Goal: Task Accomplishment & Management: Complete application form

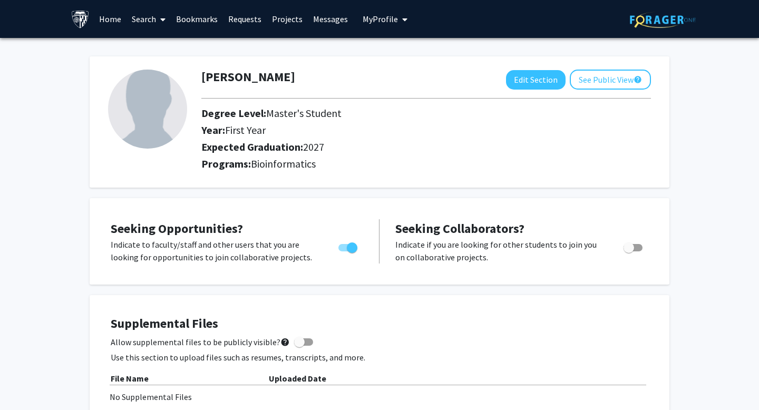
click at [149, 108] on img at bounding box center [147, 109] width 79 height 79
click at [536, 79] on button "Edit Section" at bounding box center [536, 79] width 60 height 19
select select "first_year"
select select "2027"
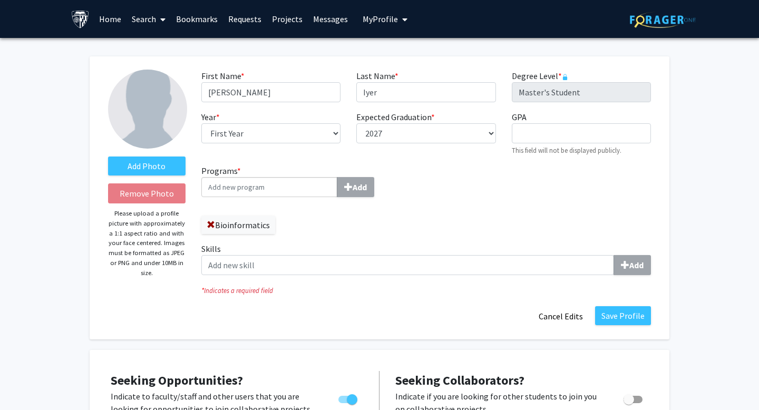
click at [430, 167] on div "Programs * Add Bioinformatics Skills Add" at bounding box center [425, 223] width 465 height 119
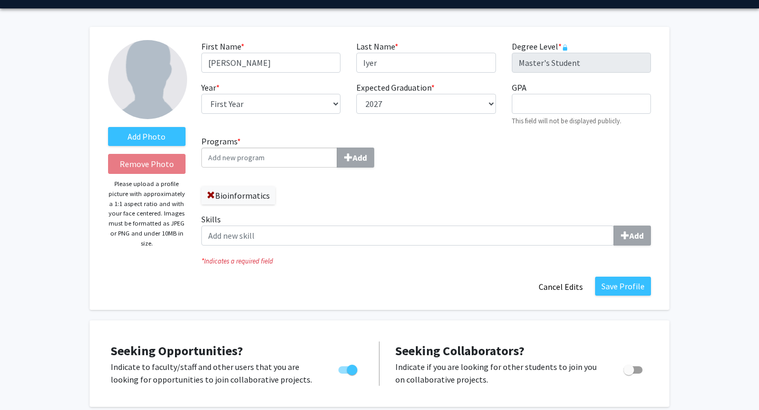
scroll to position [36, 0]
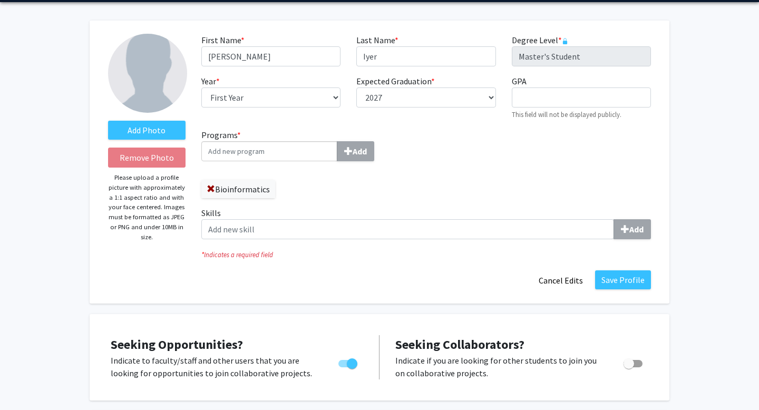
click at [271, 158] on input "Programs * Add" at bounding box center [269, 151] width 136 height 20
click at [299, 182] on div "Bioinformatics" at bounding box center [309, 184] width 217 height 28
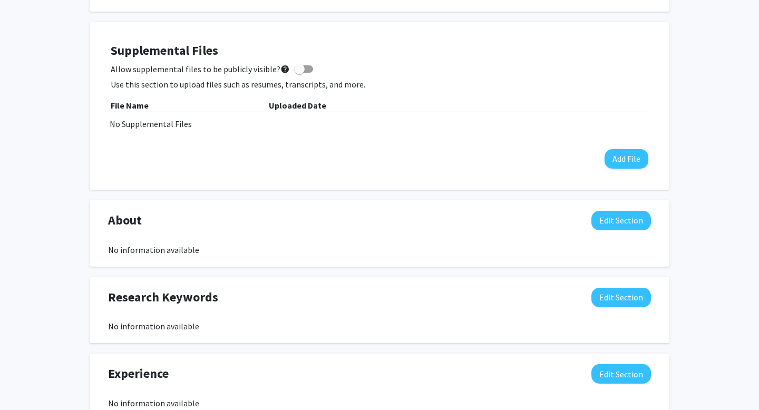
scroll to position [428, 0]
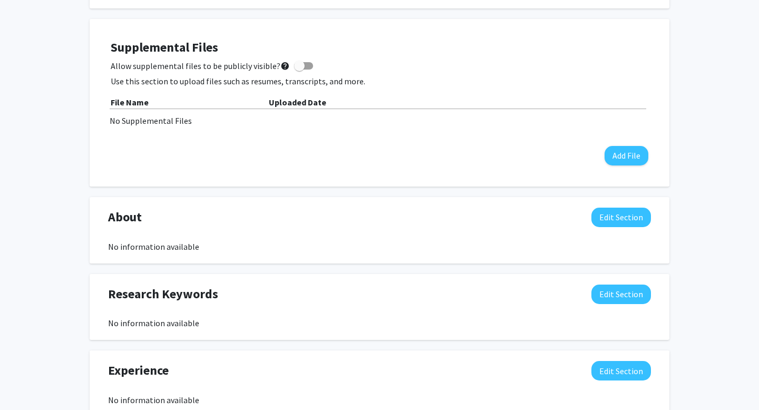
click at [626, 165] on div "Supplemental Files Allow supplemental files to be publicly visible? help Use th…" at bounding box center [379, 103] width 559 height 147
click at [624, 159] on button "Add File" at bounding box center [626, 155] width 44 height 19
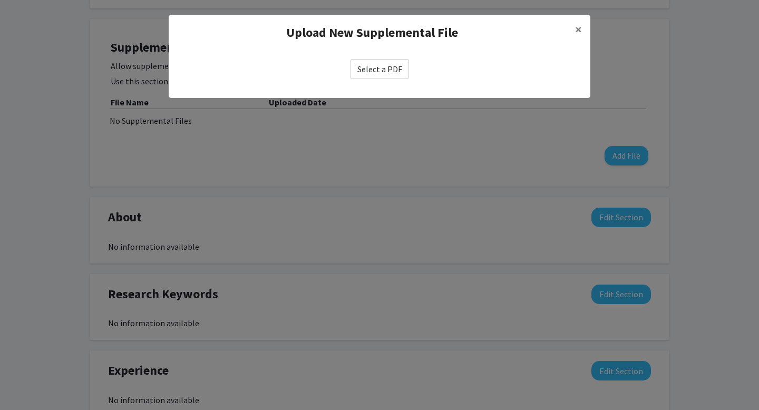
click at [366, 64] on label "Select a PDF" at bounding box center [379, 69] width 58 height 20
click at [0, 0] on input "Select a PDF" at bounding box center [0, 0] width 0 height 0
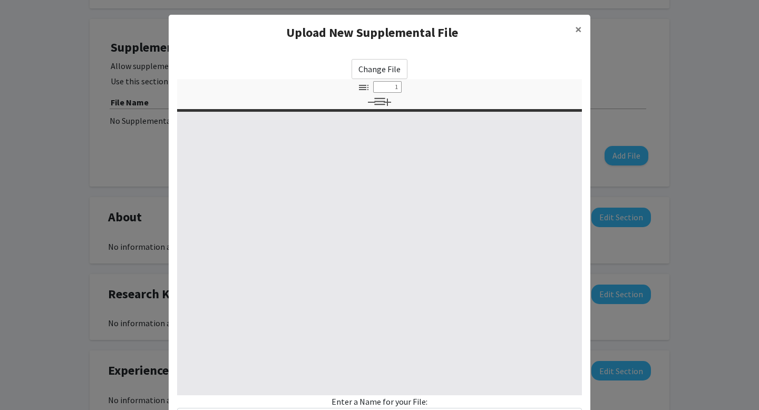
scroll to position [11, 0]
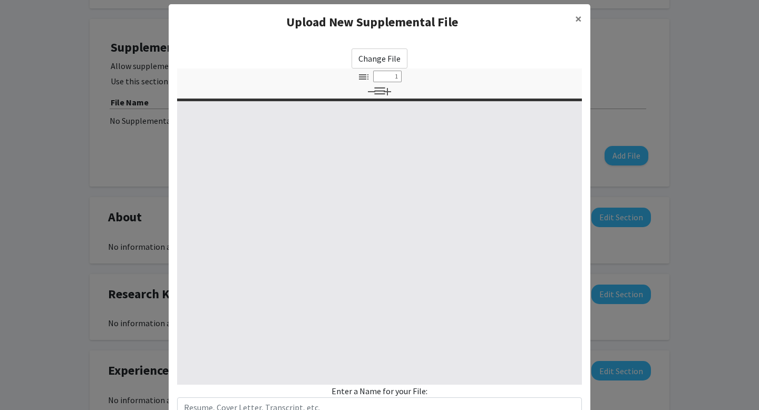
type input "0"
select select "custom"
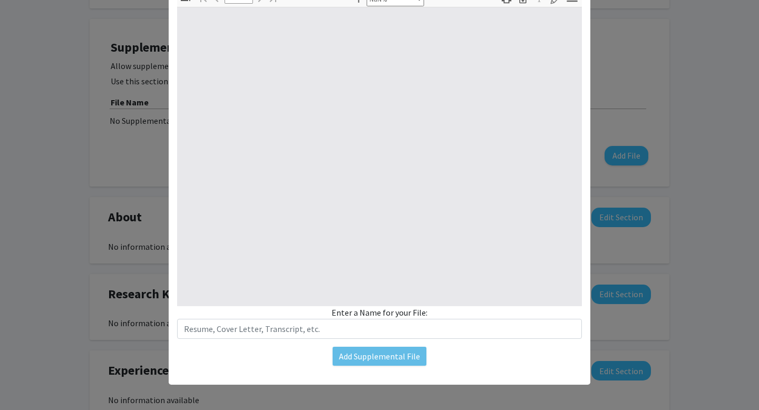
type input "1"
select select "auto"
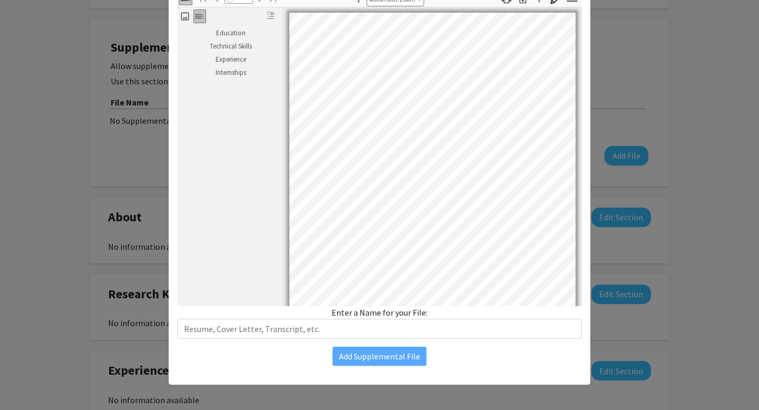
scroll to position [2, 0]
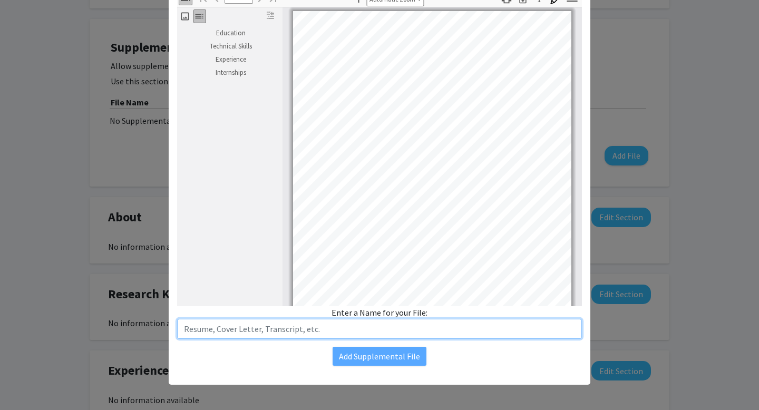
click at [381, 334] on input "text" at bounding box center [379, 329] width 405 height 20
type input "Resume"
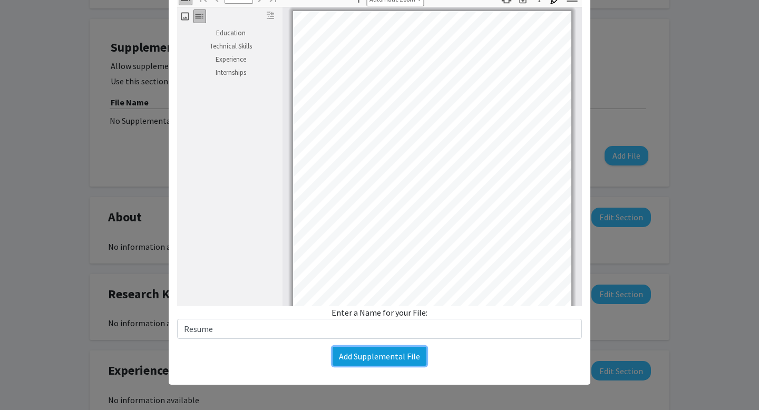
click at [366, 358] on button "Add Supplemental File" at bounding box center [380, 356] width 94 height 19
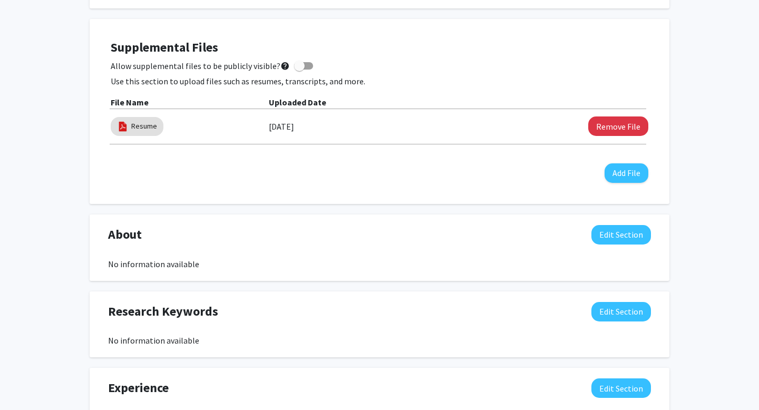
scroll to position [406, 0]
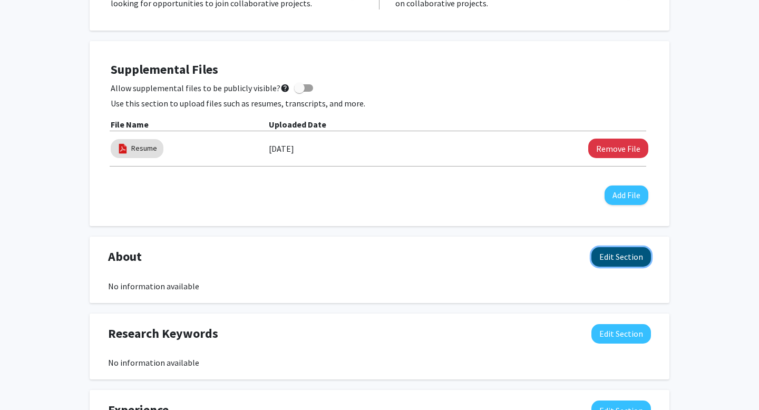
click at [611, 261] on button "Edit Section" at bounding box center [621, 256] width 60 height 19
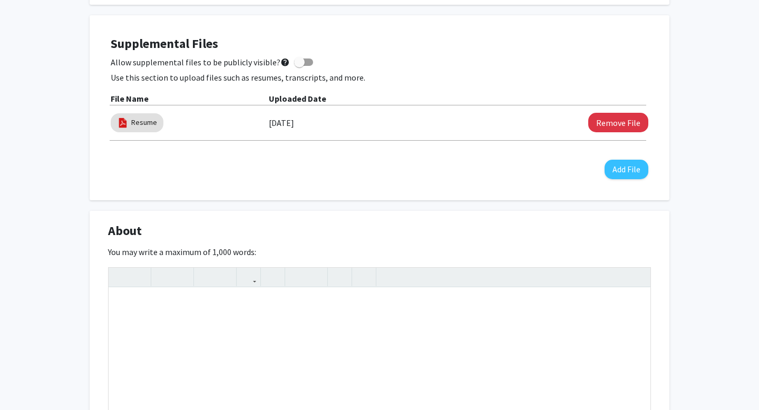
scroll to position [438, 0]
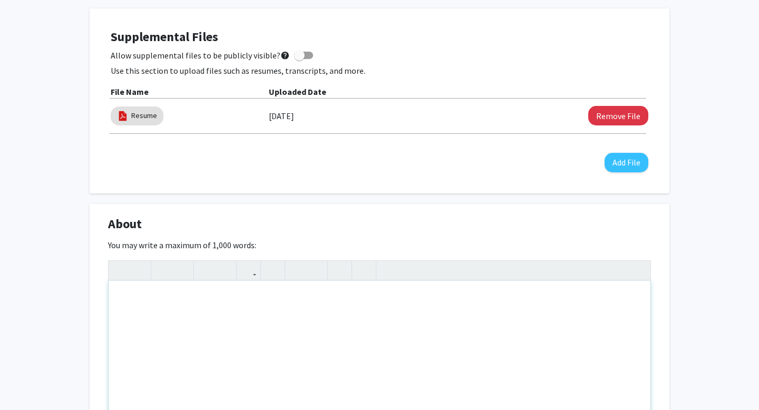
click at [327, 302] on div "Note to users with screen readers: Please deactivate our accessibility plugin f…" at bounding box center [380, 360] width 542 height 158
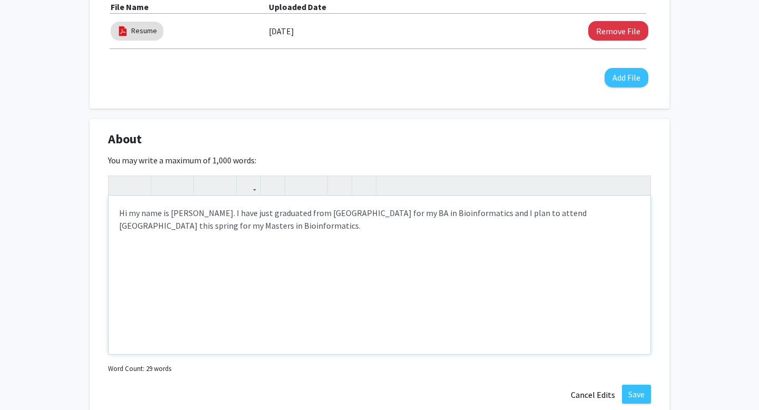
scroll to position [539, 0]
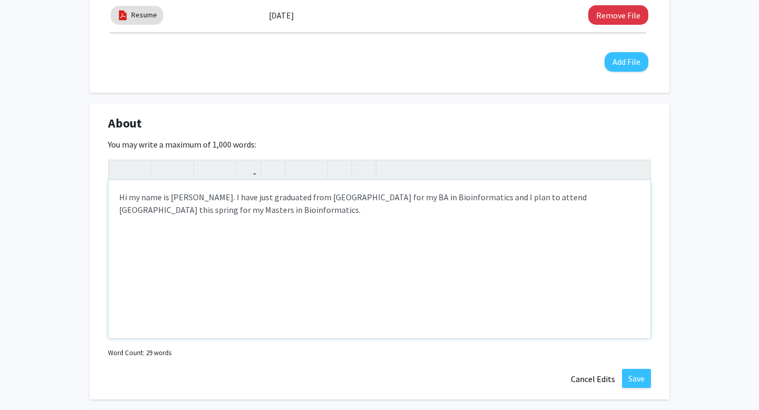
click at [126, 198] on div "Hi my name is [PERSON_NAME]. I have just graduated from [GEOGRAPHIC_DATA] for m…" at bounding box center [380, 259] width 542 height 158
click at [224, 214] on div "Hi, my name is [PERSON_NAME]. I have just graduated from [GEOGRAPHIC_DATA] for …" at bounding box center [380, 259] width 542 height 158
click at [406, 197] on div "Hi, my name is [PERSON_NAME]. I have just graduated from [GEOGRAPHIC_DATA] for …" at bounding box center [380, 259] width 542 height 158
click at [328, 211] on div "Hi, my name is [PERSON_NAME]. I have just graduated from [GEOGRAPHIC_DATA] for …" at bounding box center [380, 259] width 542 height 158
click at [406, 199] on div "Hi, my name is [PERSON_NAME]. I have just graduated from [GEOGRAPHIC_DATA] for …" at bounding box center [380, 259] width 542 height 158
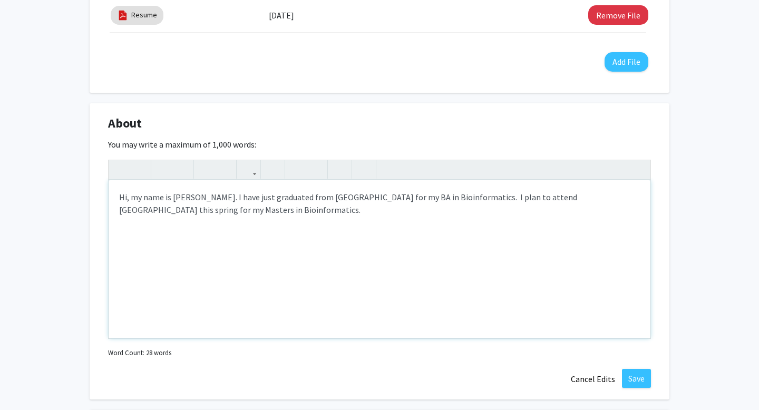
click at [643, 201] on div "Hi, my name is [PERSON_NAME]. I have just graduated from [GEOGRAPHIC_DATA] for …" at bounding box center [380, 259] width 542 height 158
type textarea "Hi, my name is [PERSON_NAME]. I have just graduated from [GEOGRAPHIC_DATA] for …"
click at [582, 213] on div "Hi, my name is [PERSON_NAME]. I have just graduated from [GEOGRAPHIC_DATA] for …" at bounding box center [380, 259] width 542 height 158
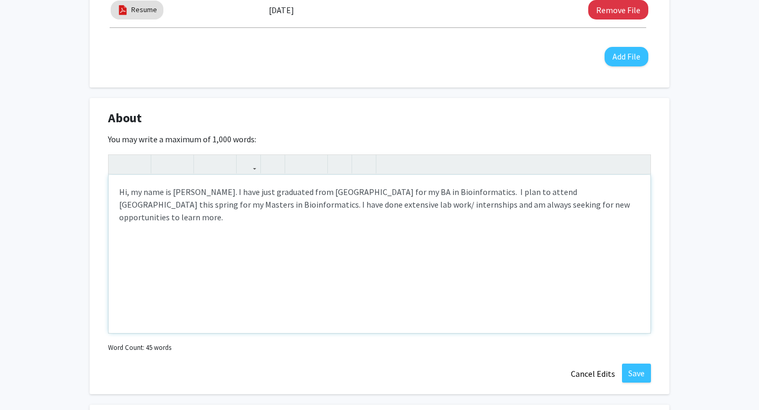
scroll to position [548, 0]
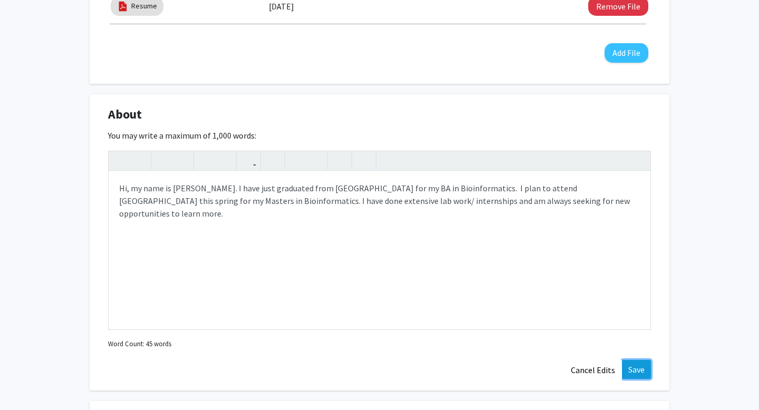
click at [644, 374] on button "Save" at bounding box center [636, 369] width 29 height 19
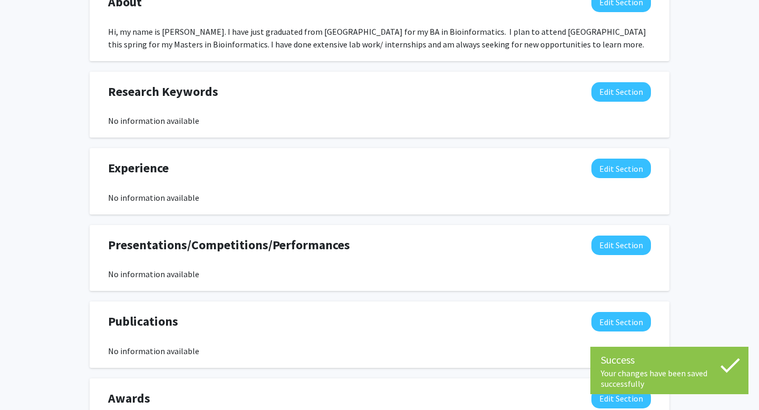
scroll to position [661, 0]
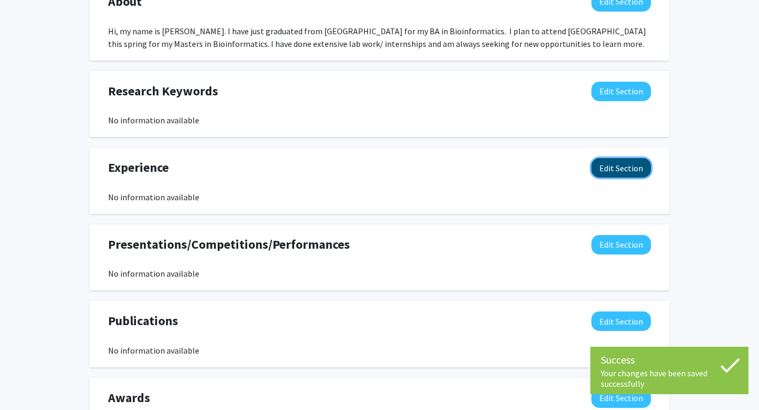
click at [621, 174] on button "Edit Section" at bounding box center [621, 167] width 60 height 19
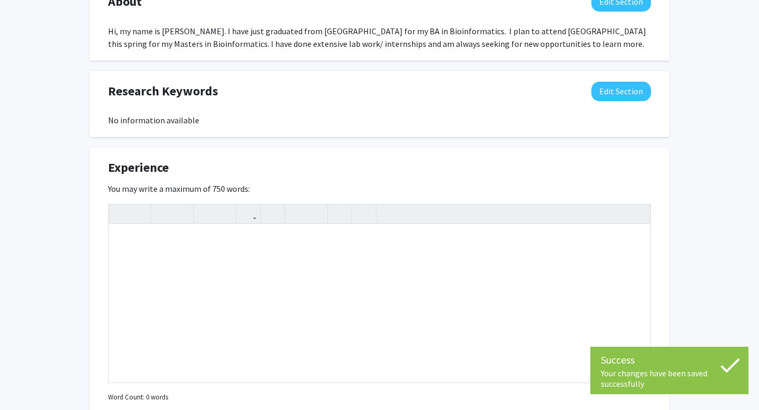
scroll to position [673, 0]
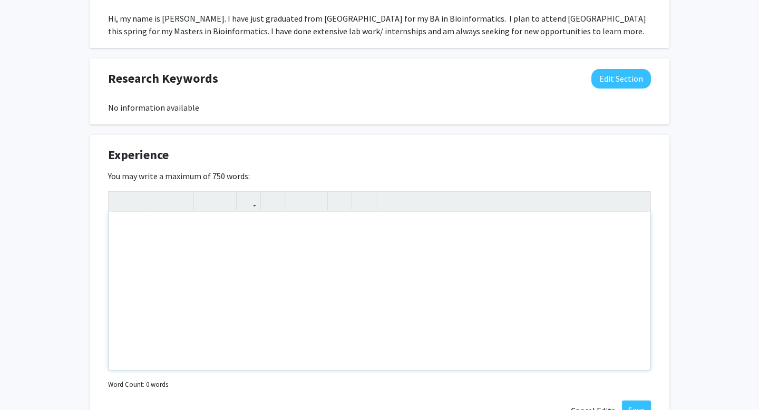
click at [520, 221] on div "Note to users with screen readers: Please deactivate our accessibility plugin f…" at bounding box center [380, 291] width 542 height 158
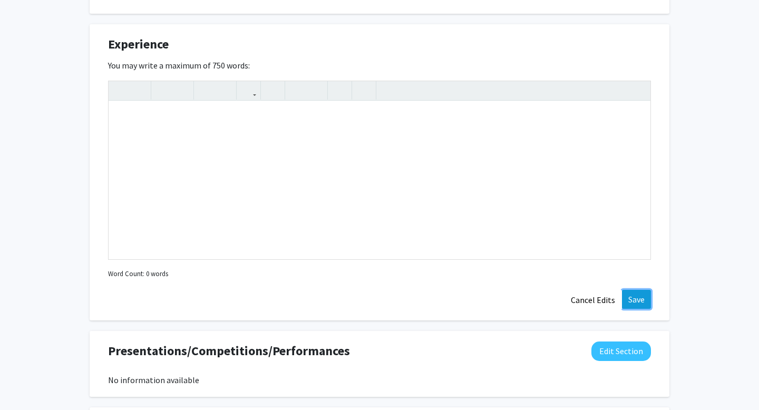
click at [626, 302] on button "Save" at bounding box center [636, 299] width 29 height 19
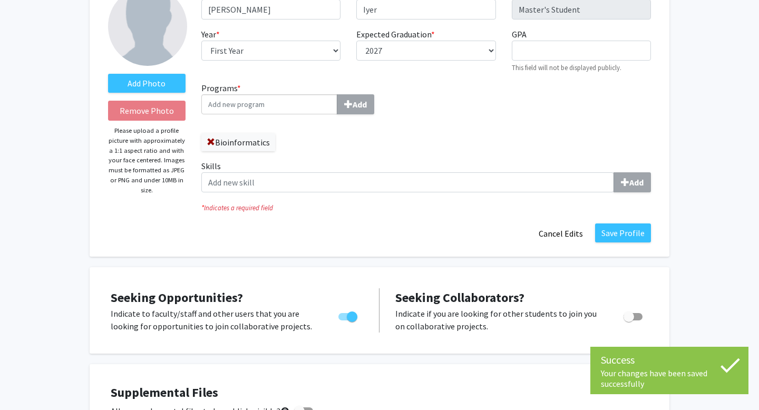
scroll to position [0, 0]
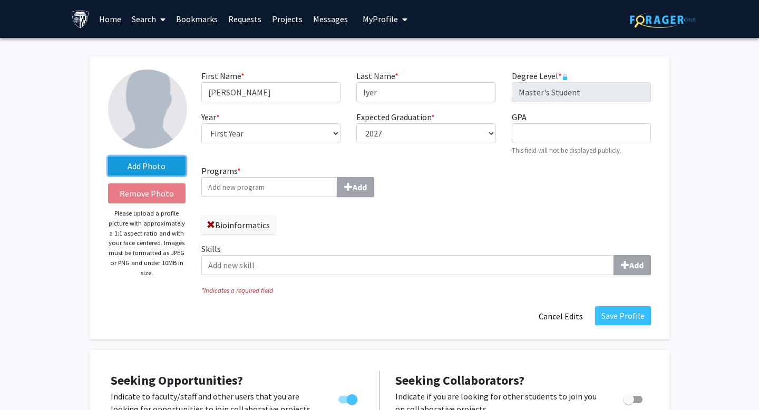
click at [136, 162] on label "Add Photo" at bounding box center [146, 166] width 77 height 19
click at [0, 0] on input "Add Photo" at bounding box center [0, 0] width 0 height 0
click at [285, 22] on link "Projects" at bounding box center [287, 19] width 41 height 37
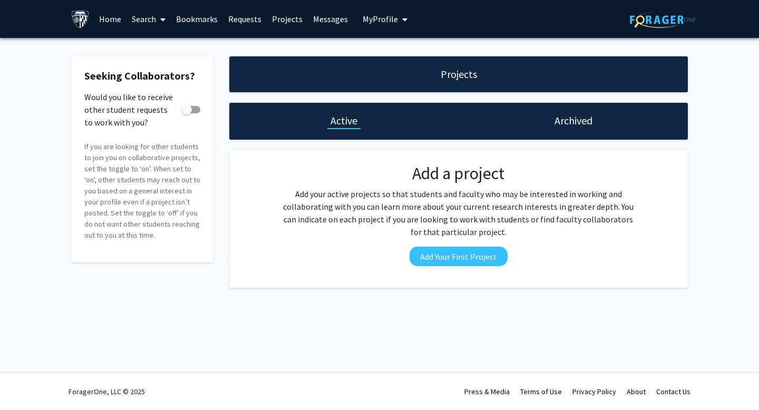
click at [185, 112] on span at bounding box center [186, 109] width 11 height 11
click at [186, 113] on input "Would you like to receive other student requests to work with you?" at bounding box center [186, 113] width 1 height 1
click at [191, 111] on span at bounding box center [195, 109] width 11 height 11
click at [187, 113] on input "Would you like to receive other student requests to work with you?" at bounding box center [186, 113] width 1 height 1
checkbox input "false"
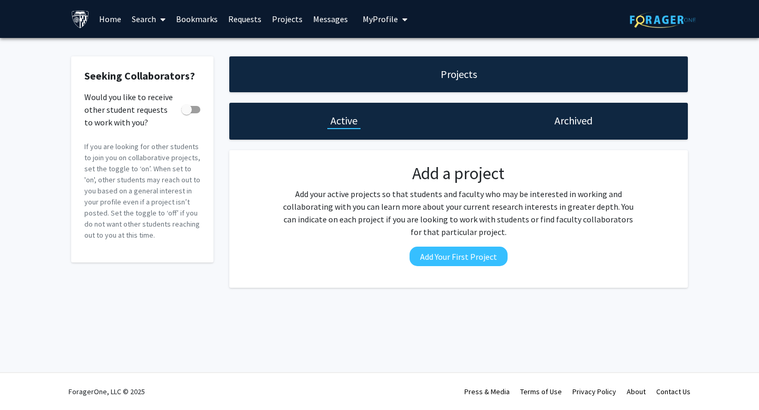
click at [151, 17] on link "Search" at bounding box center [148, 19] width 44 height 37
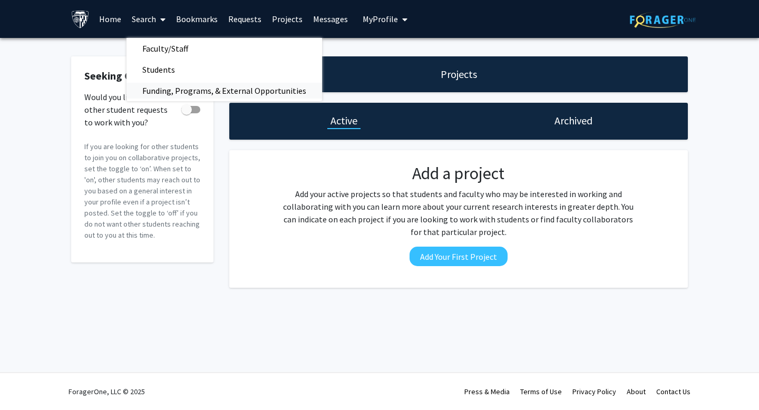
click at [168, 87] on span "Funding, Programs, & External Opportunities" at bounding box center [224, 90] width 196 height 21
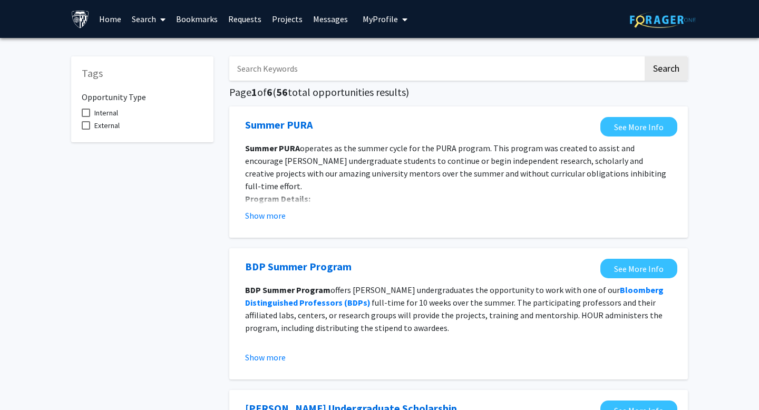
click at [150, 17] on link "Search" at bounding box center [148, 19] width 44 height 37
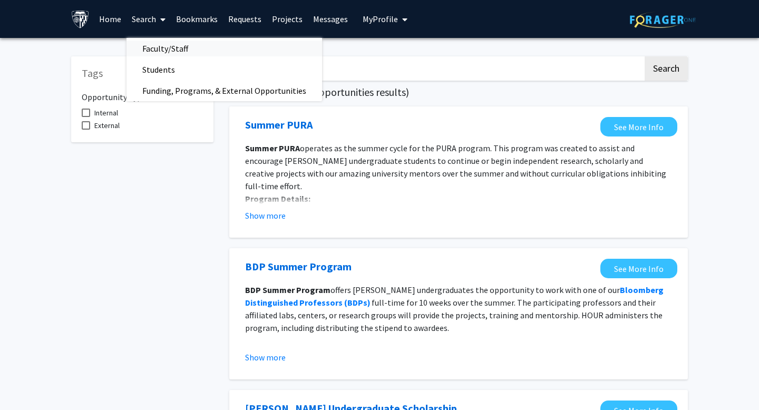
click at [158, 49] on span "Faculty/Staff" at bounding box center [164, 48] width 77 height 21
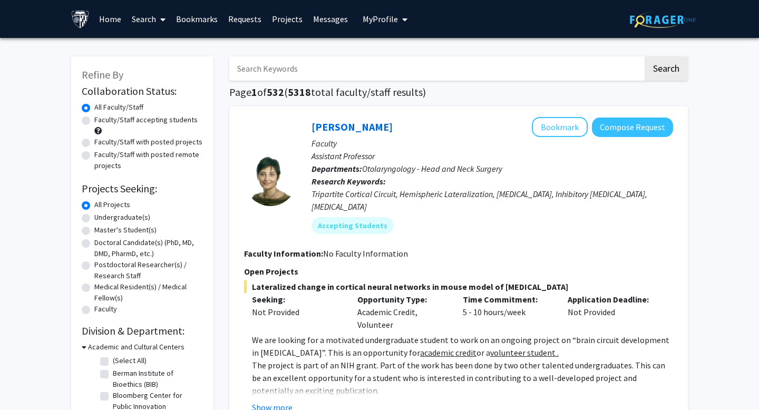
click at [93, 230] on div "Master's Student(s)" at bounding box center [142, 230] width 121 height 13
click at [91, 230] on div "Master's Student(s)" at bounding box center [142, 230] width 121 height 13
click at [94, 230] on label "Master's Student(s)" at bounding box center [125, 229] width 62 height 11
click at [94, 230] on input "Master's Student(s)" at bounding box center [97, 227] width 7 height 7
radio input "true"
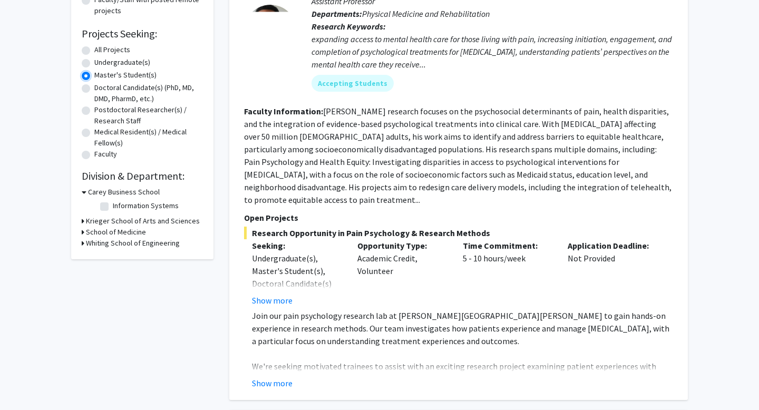
scroll to position [158, 0]
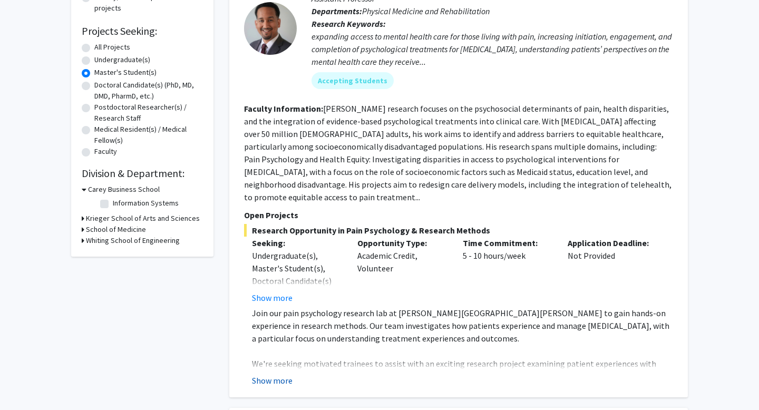
click at [275, 374] on button "Show more" at bounding box center [272, 380] width 41 height 13
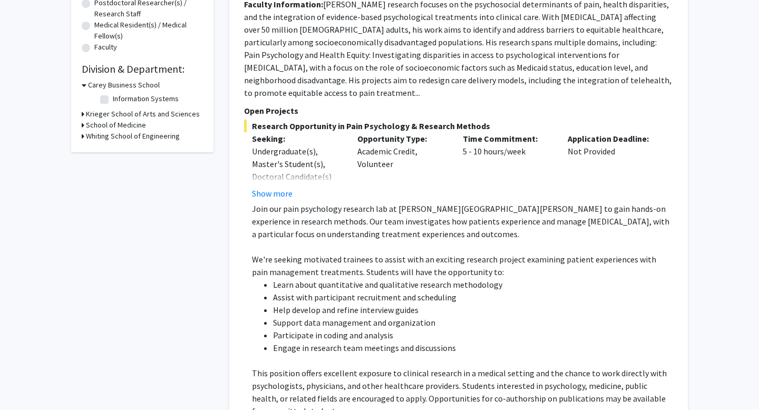
scroll to position [263, 0]
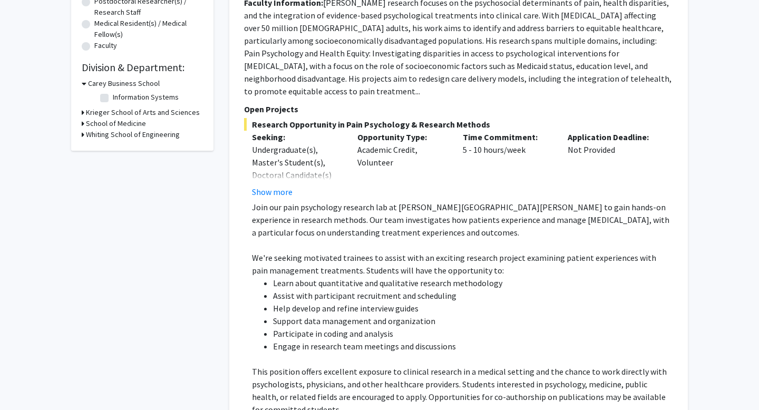
click at [270, 353] on p at bounding box center [462, 359] width 421 height 13
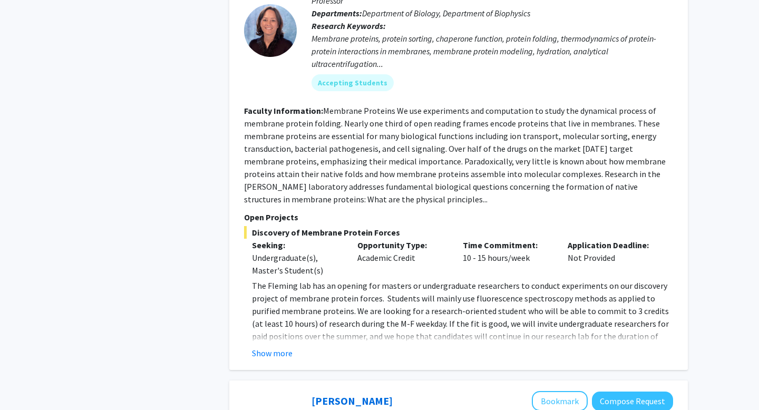
scroll to position [810, 0]
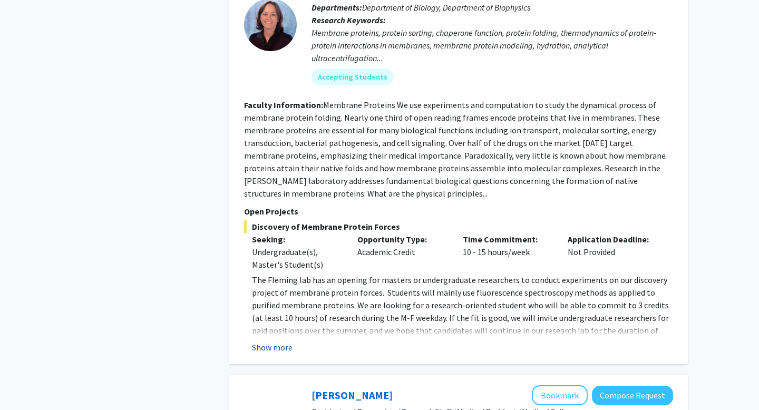
click at [274, 341] on button "Show more" at bounding box center [272, 347] width 41 height 13
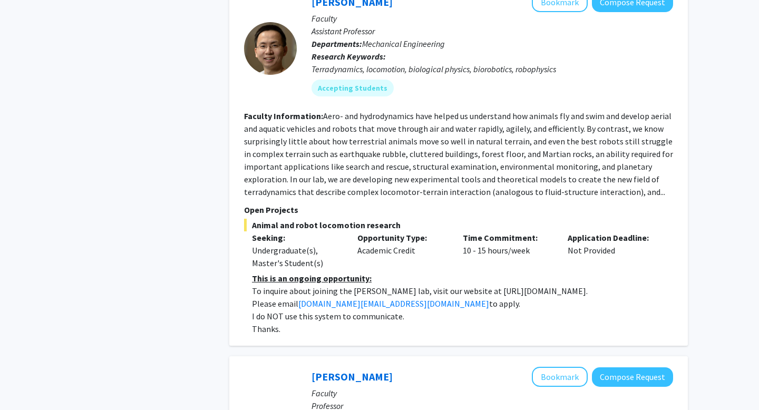
scroll to position [1973, 0]
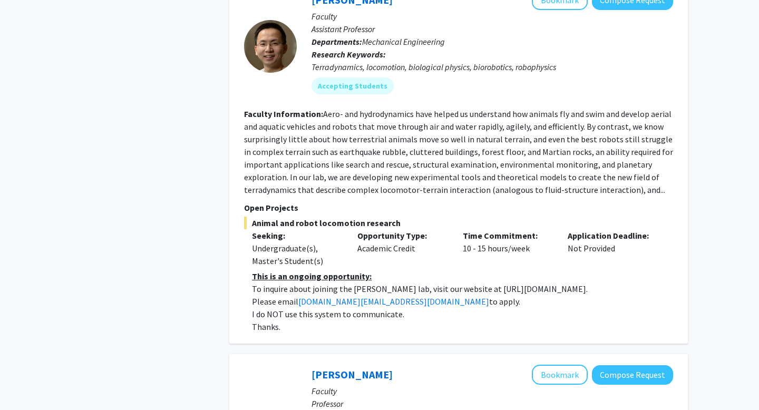
click at [332, 229] on p "Seeking:" at bounding box center [297, 235] width 90 height 13
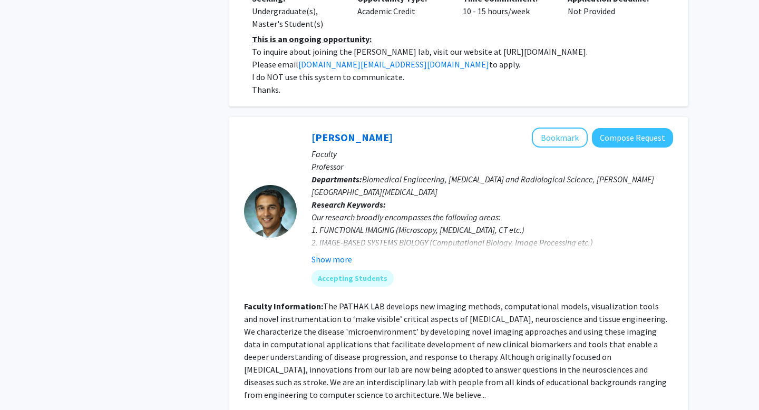
scroll to position [2212, 0]
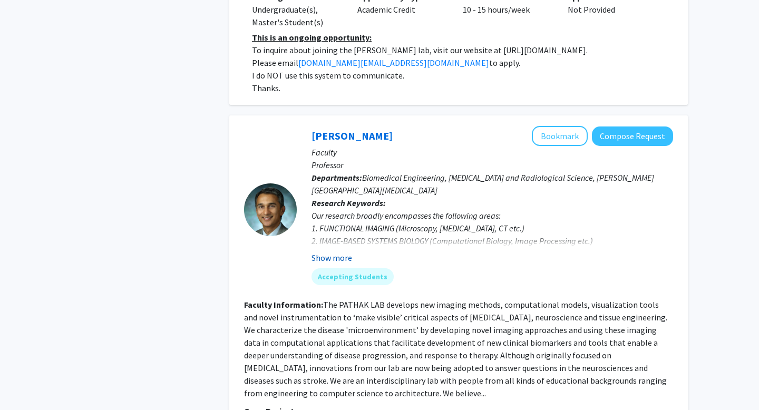
click at [329, 251] on button "Show more" at bounding box center [331, 257] width 41 height 13
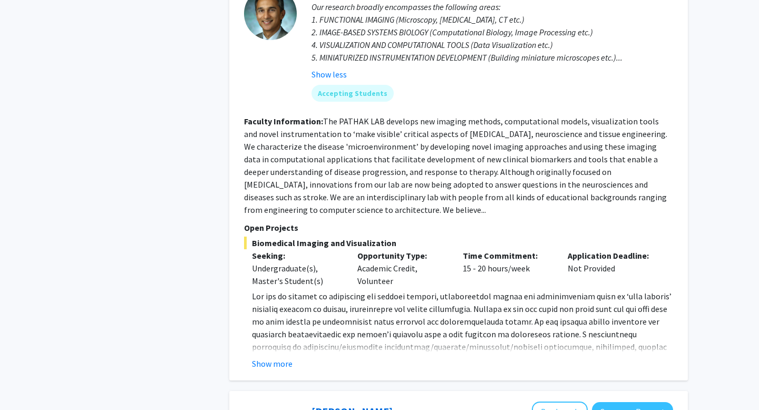
scroll to position [2428, 0]
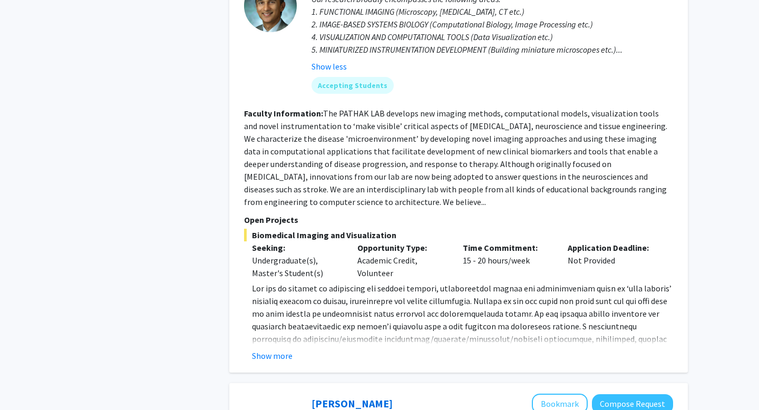
click at [269, 178] on fg-read-more "The PATHAK LAB develops new imaging methods, computational models, visualizatio…" at bounding box center [455, 157] width 423 height 99
click at [269, 349] on button "Show more" at bounding box center [272, 355] width 41 height 13
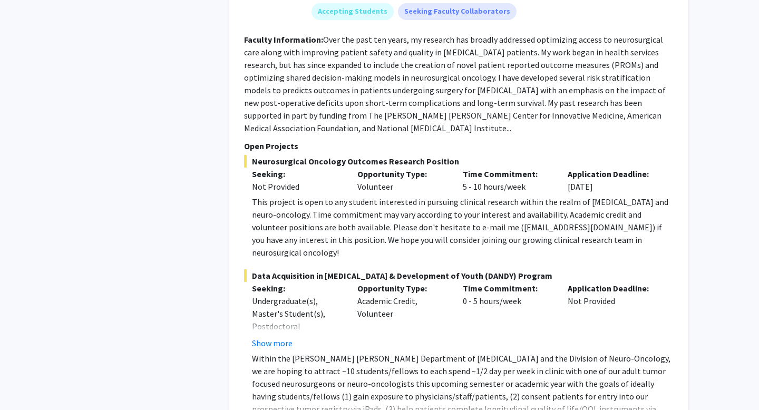
scroll to position [4202, 0]
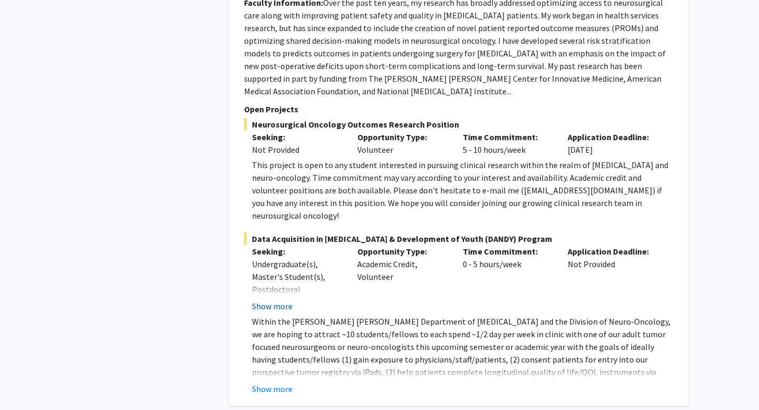
click at [279, 300] on button "Show more" at bounding box center [272, 306] width 41 height 13
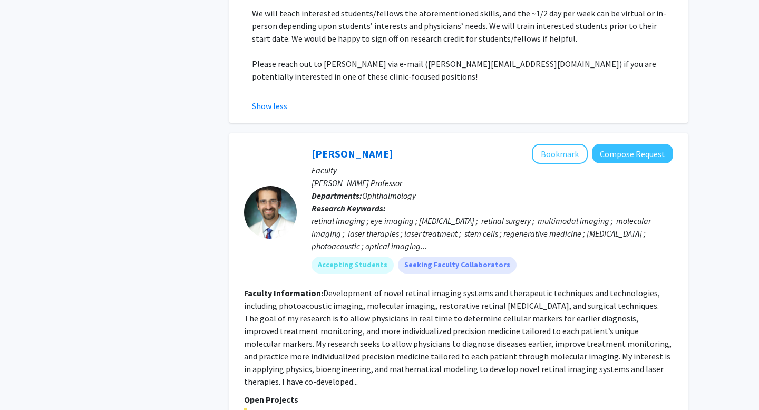
scroll to position [4666, 0]
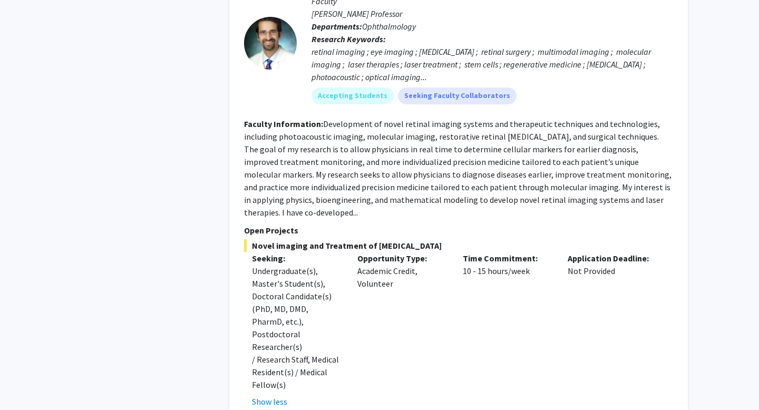
scroll to position [4832, 0]
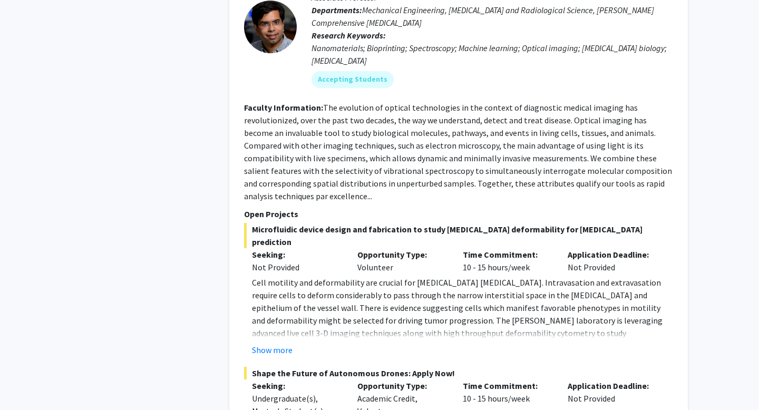
scroll to position [5473, 0]
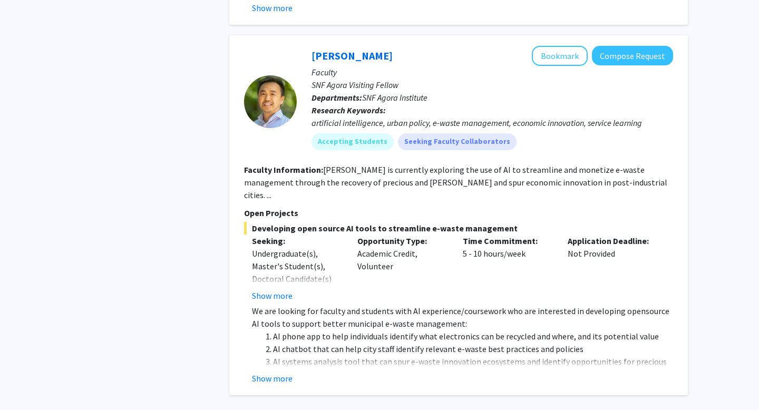
scroll to position [778, 0]
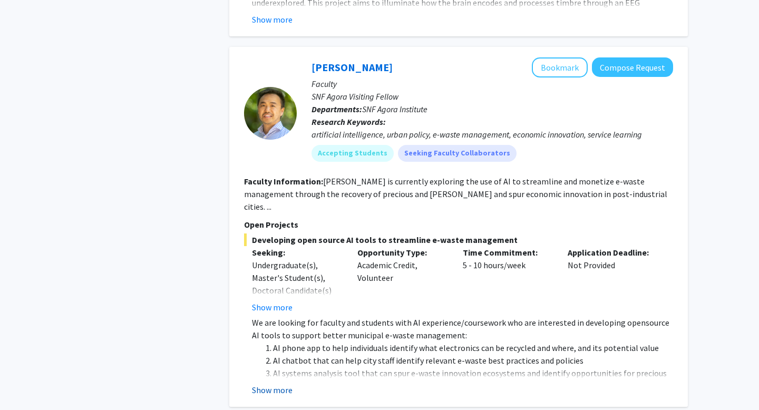
click at [277, 384] on button "Show more" at bounding box center [272, 390] width 41 height 13
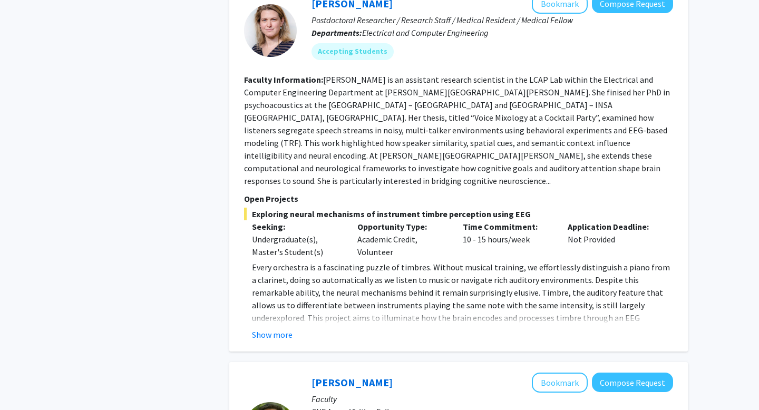
scroll to position [442, 0]
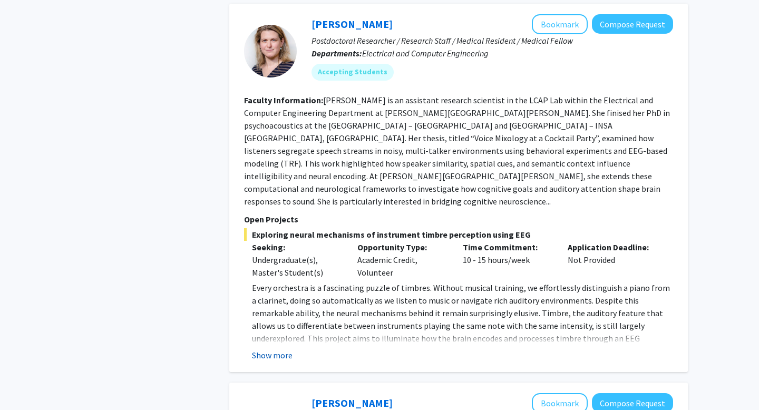
click at [268, 349] on button "Show more" at bounding box center [272, 355] width 41 height 13
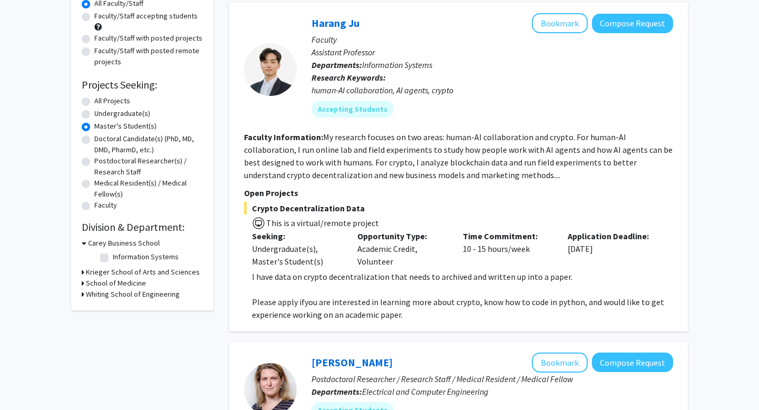
scroll to position [104, 0]
click at [338, 246] on div "Undergraduate(s), Master's Student(s)" at bounding box center [297, 254] width 90 height 25
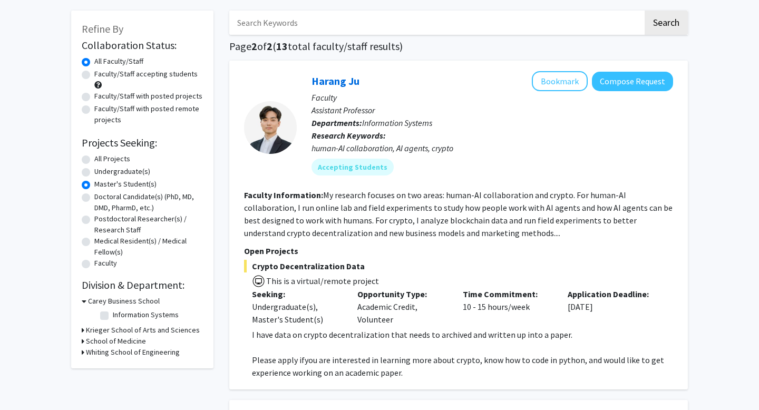
scroll to position [42, 0]
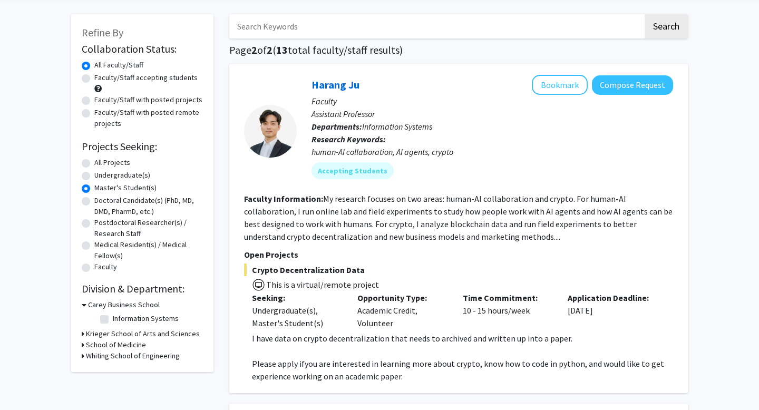
click at [273, 144] on div at bounding box center [270, 131] width 53 height 53
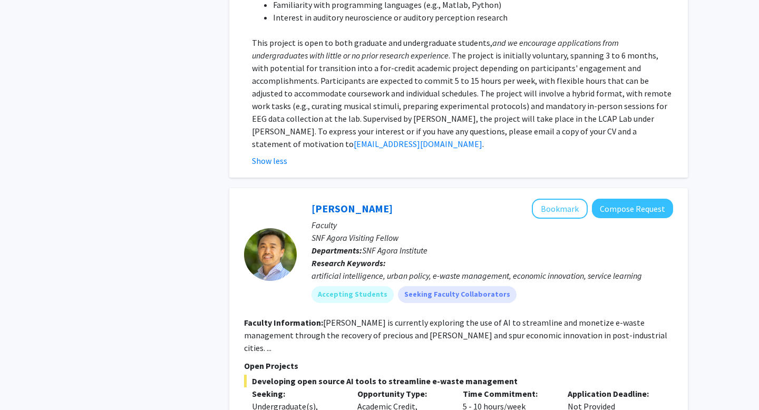
scroll to position [1207, 0]
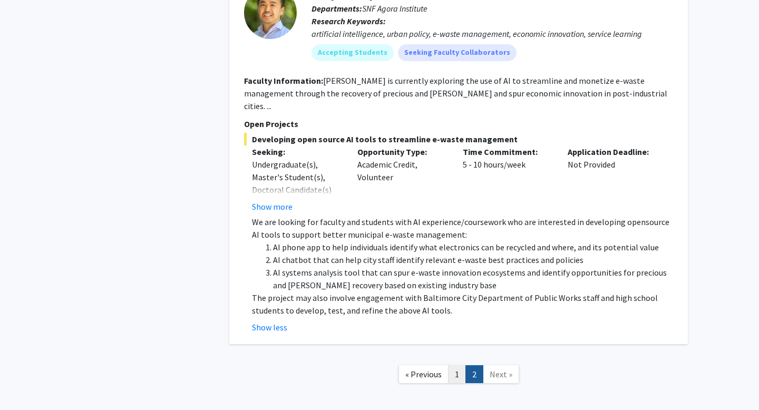
click at [460, 365] on link "1" at bounding box center [457, 374] width 18 height 18
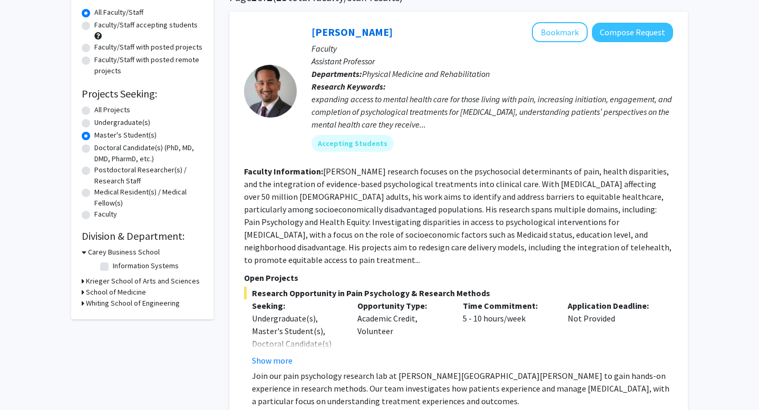
scroll to position [97, 0]
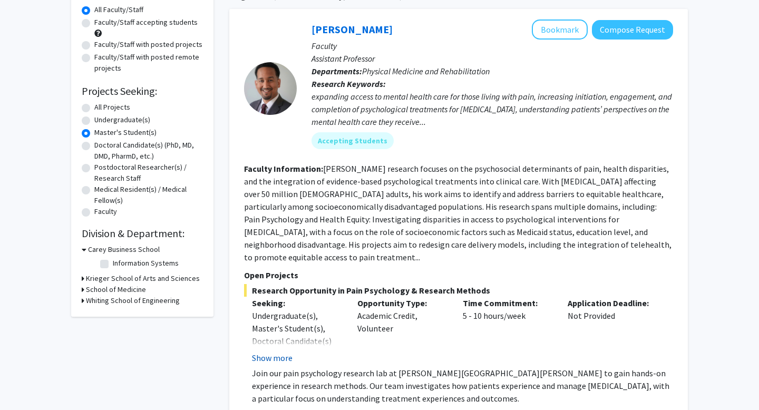
click at [267, 351] on button "Show more" at bounding box center [272, 357] width 41 height 13
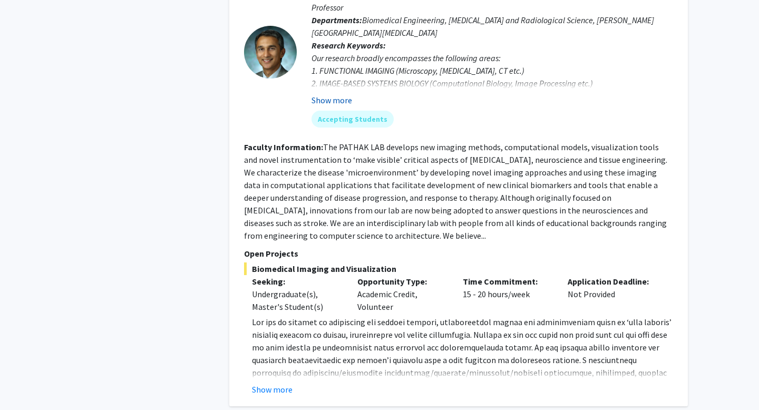
scroll to position [2126, 0]
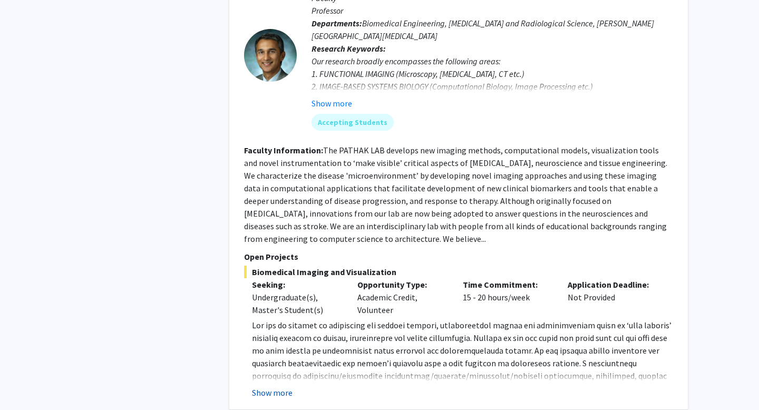
click at [281, 386] on button "Show more" at bounding box center [272, 392] width 41 height 13
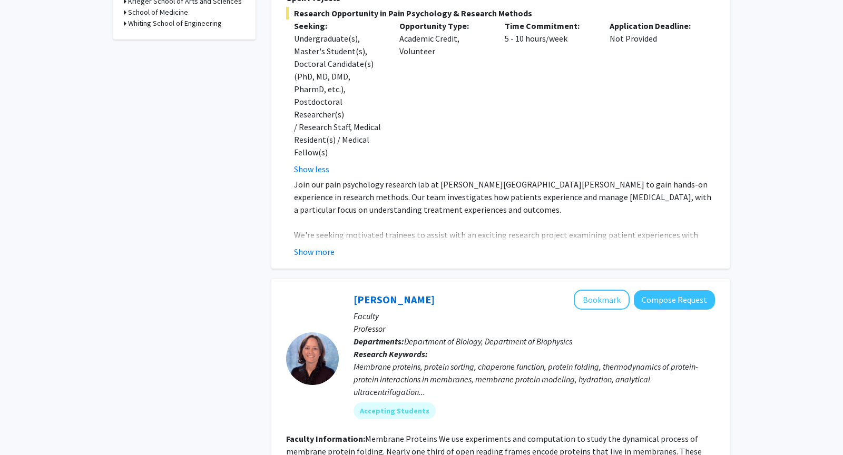
scroll to position [0, 0]
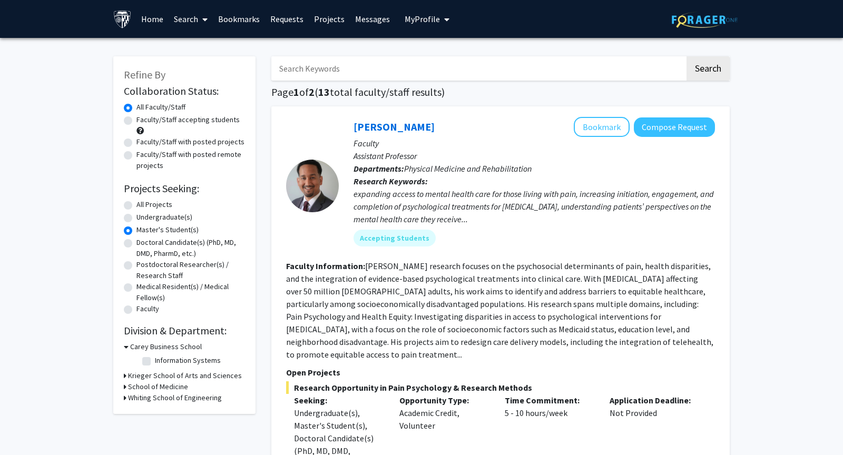
click at [136, 205] on label "All Projects" at bounding box center [154, 204] width 36 height 11
click at [136, 205] on input "All Projects" at bounding box center [139, 202] width 7 height 7
radio input "true"
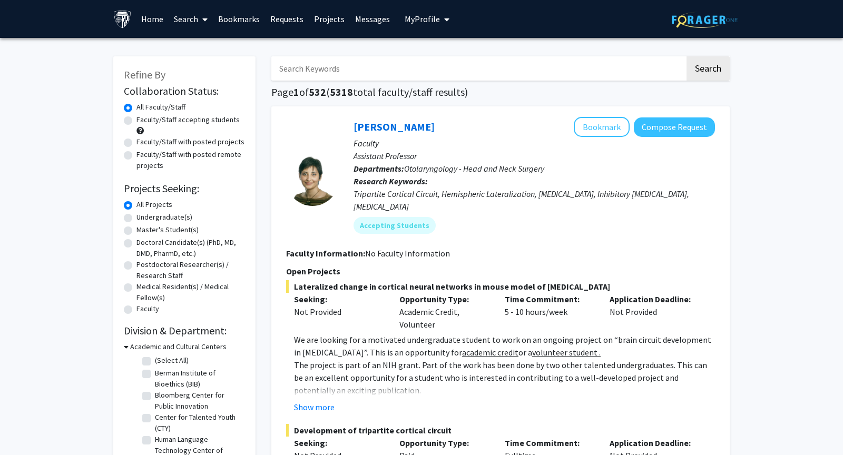
click at [373, 68] on input "Search Keywords" at bounding box center [478, 68] width 414 height 24
type input "b"
click at [687, 56] on button "Search" at bounding box center [708, 68] width 43 height 24
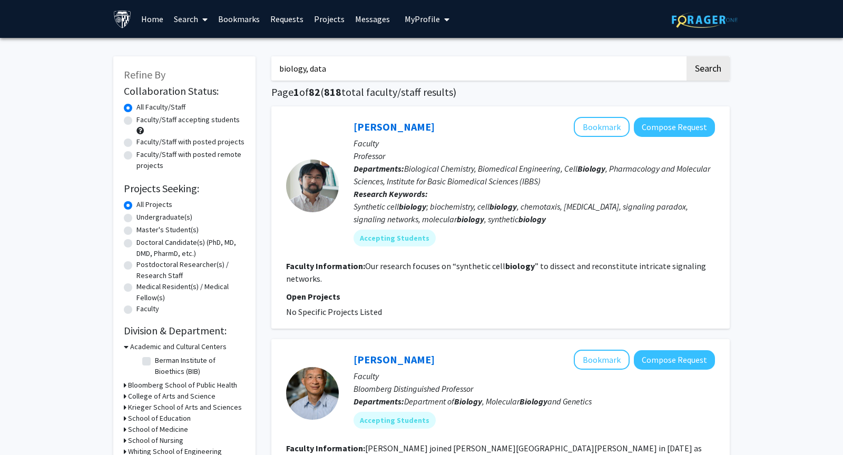
click at [687, 56] on button "Search" at bounding box center [708, 68] width 43 height 24
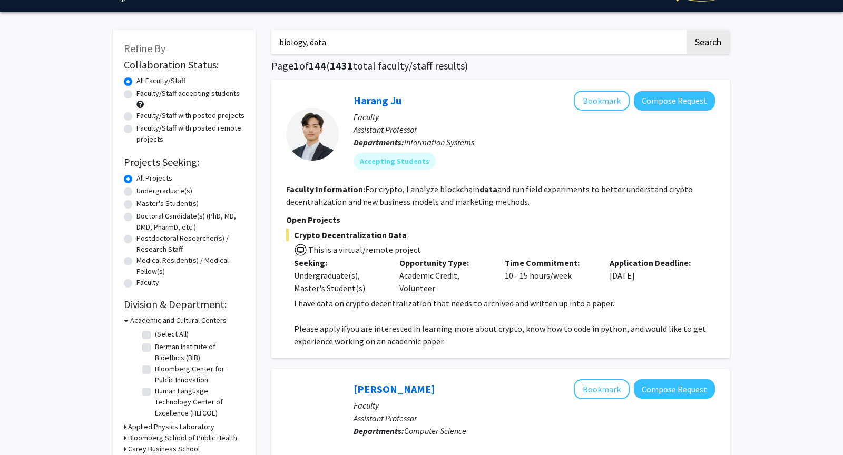
scroll to position [25, 0]
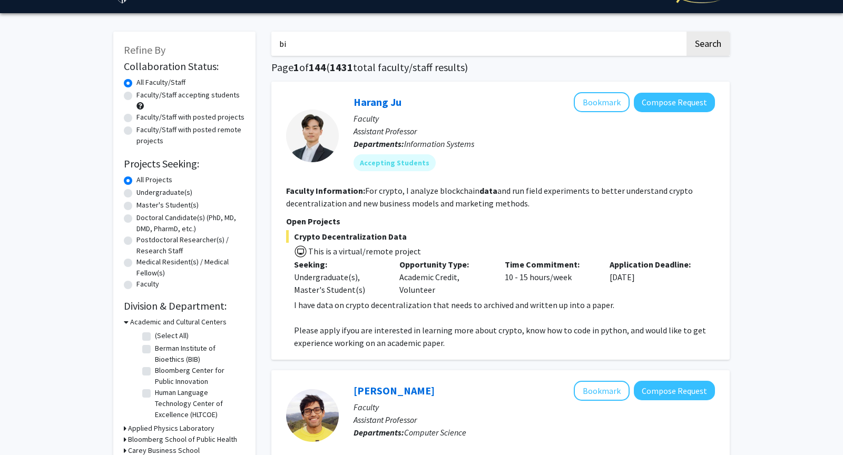
type input "b"
type input "computational biology"
click at [687, 32] on button "Search" at bounding box center [708, 44] width 43 height 24
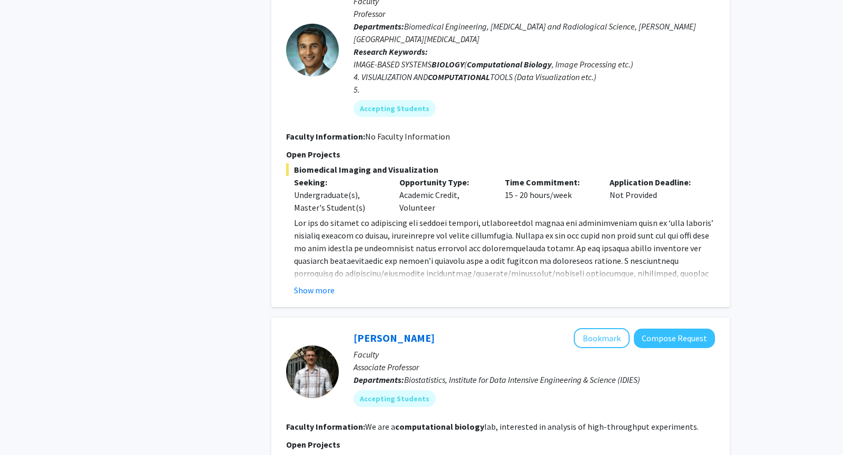
scroll to position [1541, 0]
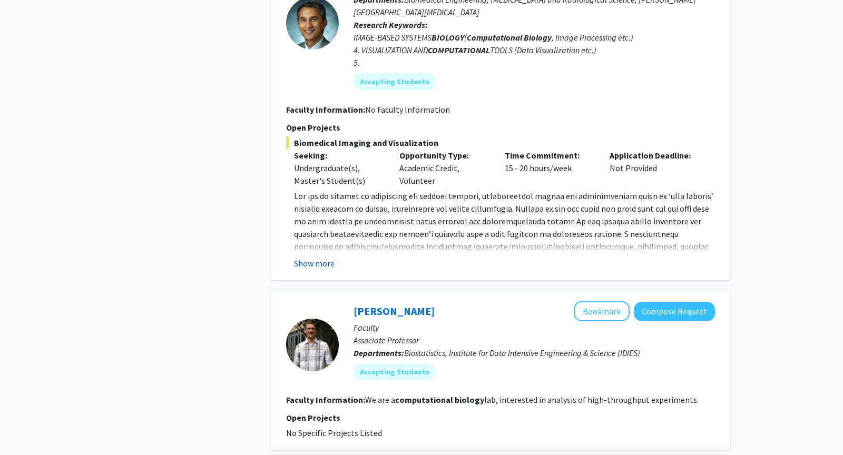
click at [320, 257] on button "Show more" at bounding box center [314, 263] width 41 height 13
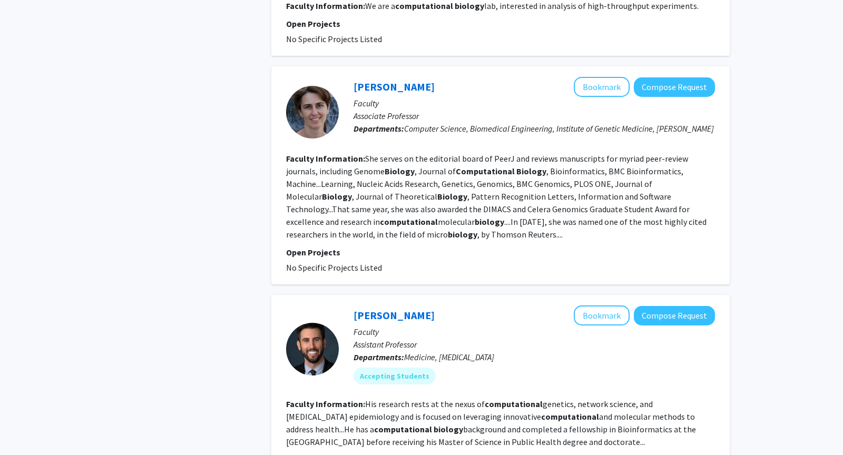
scroll to position [2097, 0]
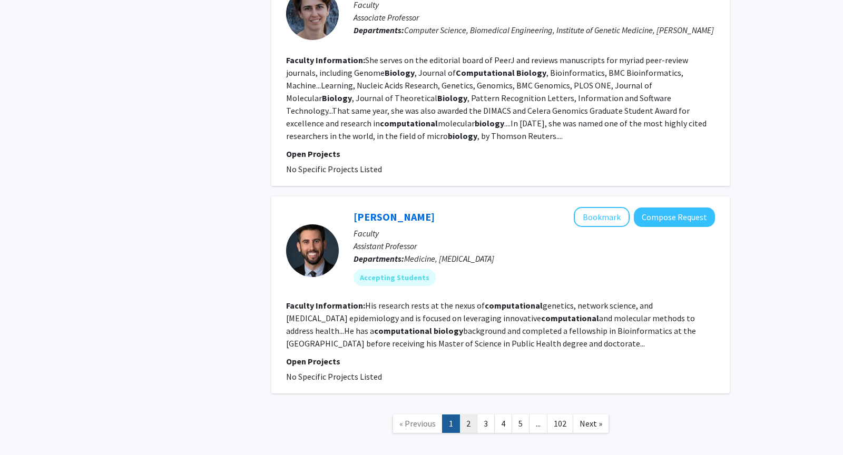
click at [471, 409] on link "2" at bounding box center [469, 424] width 18 height 18
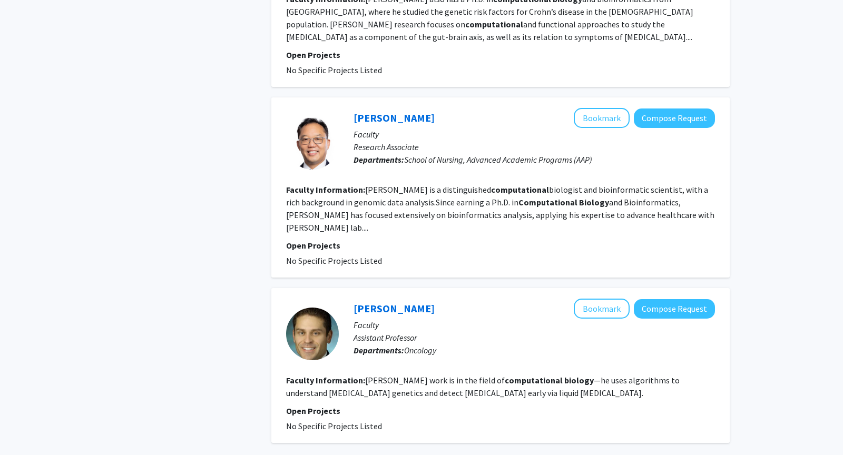
scroll to position [1788, 0]
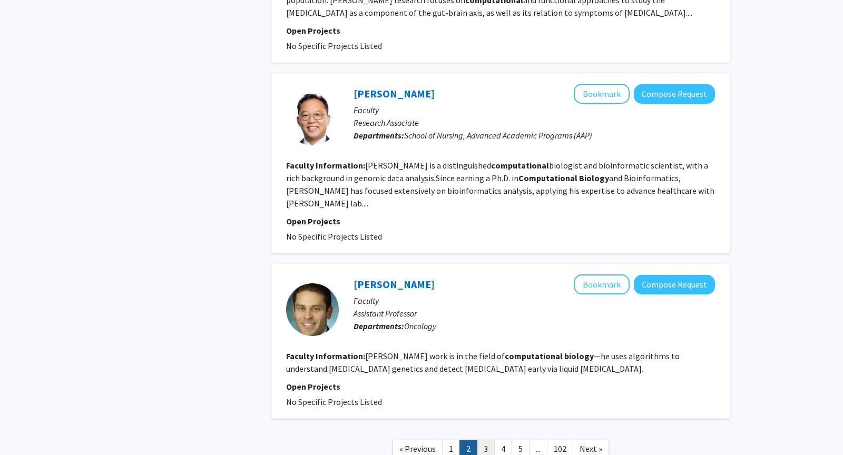
click at [493, 409] on link "3" at bounding box center [486, 449] width 18 height 18
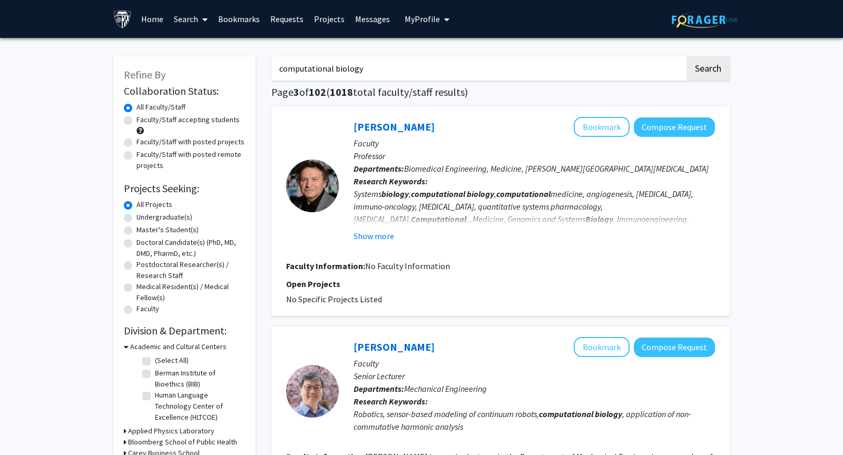
click at [168, 141] on label "Faculty/Staff with posted projects" at bounding box center [190, 141] width 108 height 11
click at [143, 141] on input "Faculty/Staff with posted projects" at bounding box center [139, 139] width 7 height 7
radio input "true"
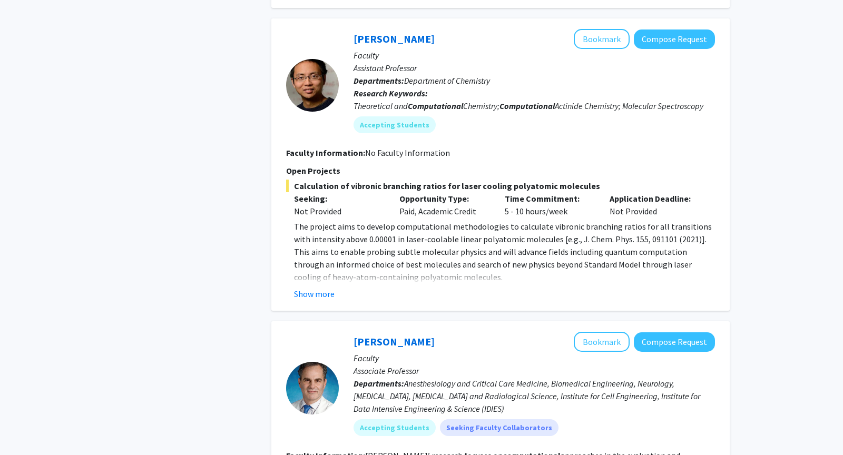
scroll to position [446, 0]
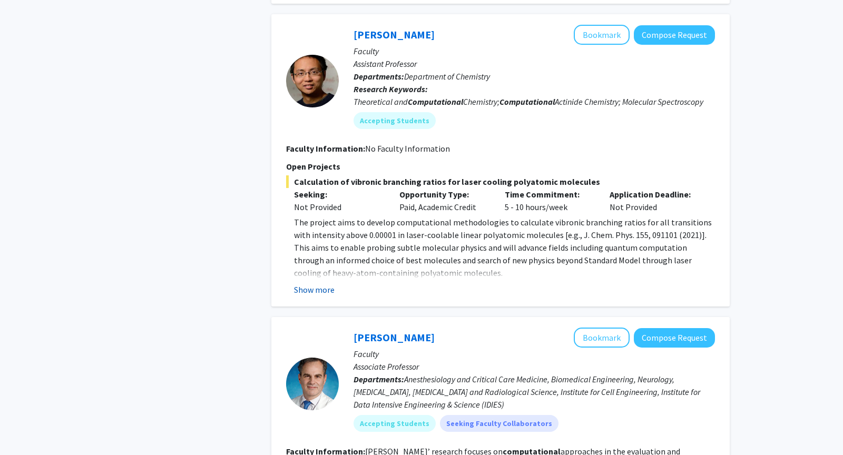
click at [327, 286] on button "Show more" at bounding box center [314, 290] width 41 height 13
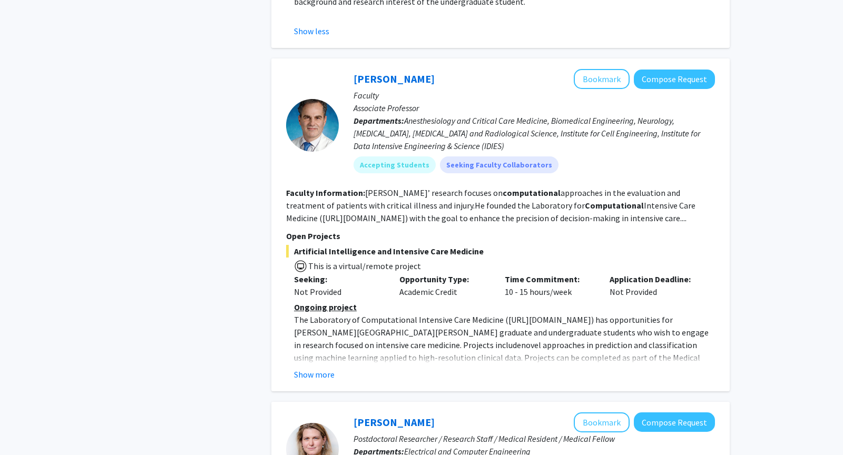
scroll to position [782, 0]
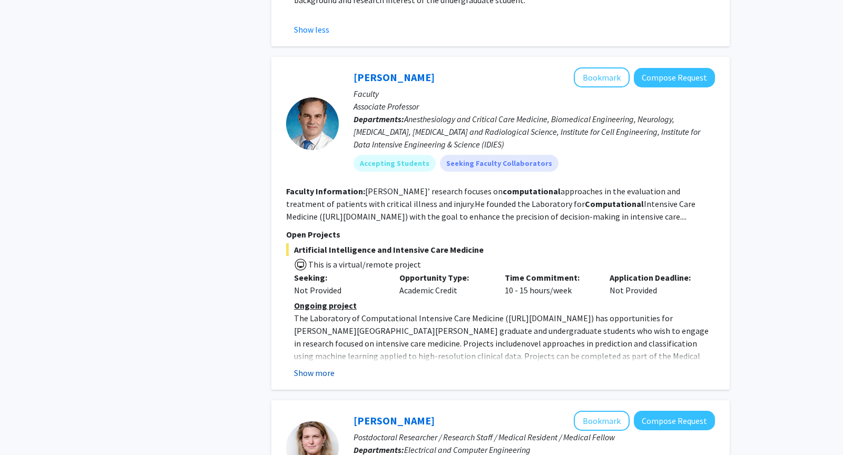
click at [317, 371] on button "Show more" at bounding box center [314, 373] width 41 height 13
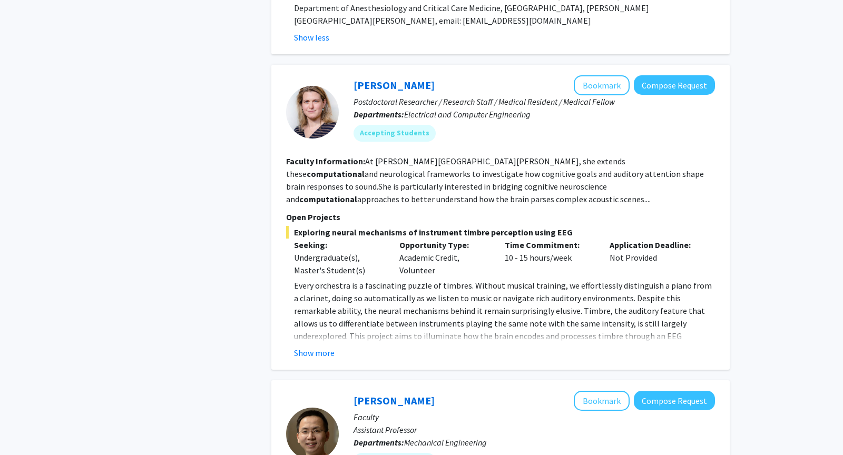
scroll to position [1195, 0]
click at [313, 346] on button "Show more" at bounding box center [314, 352] width 41 height 13
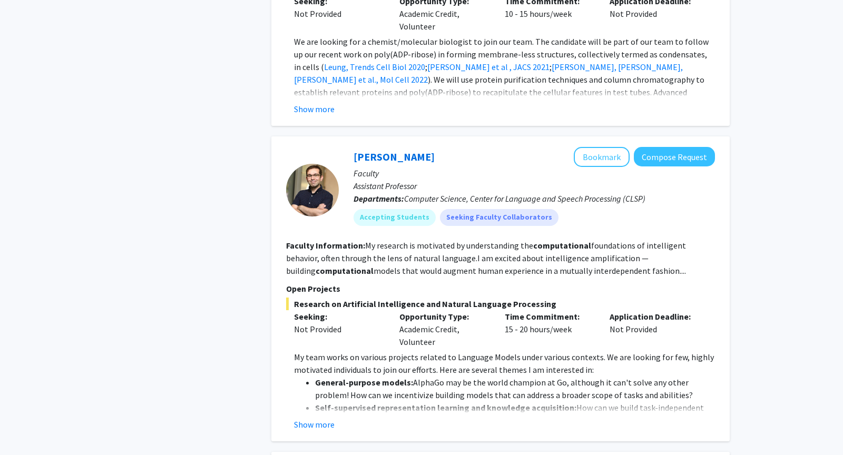
scroll to position [2486, 0]
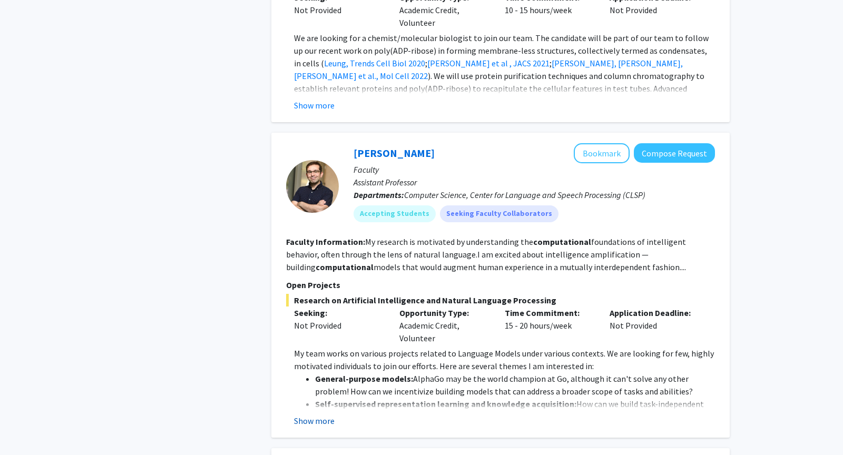
click at [320, 409] on button "Show more" at bounding box center [314, 421] width 41 height 13
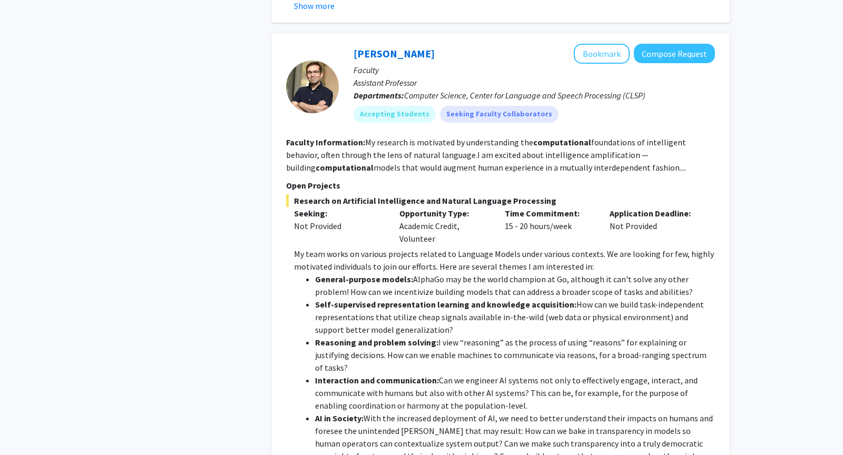
scroll to position [2582, 0]
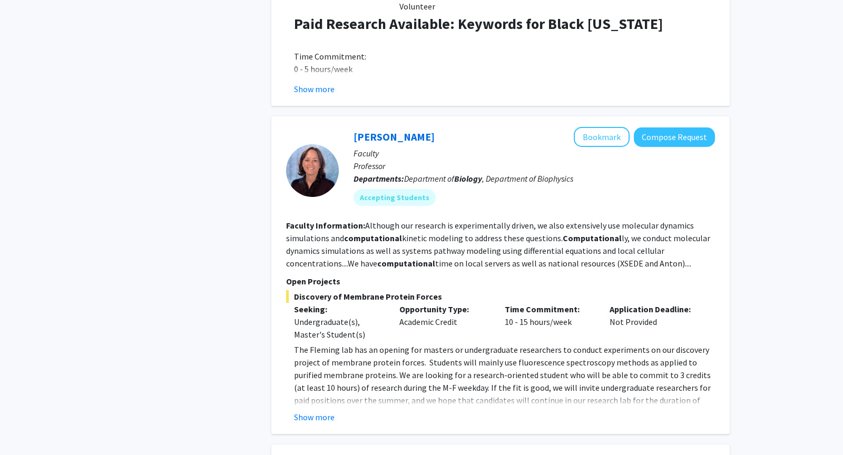
scroll to position [3353, 0]
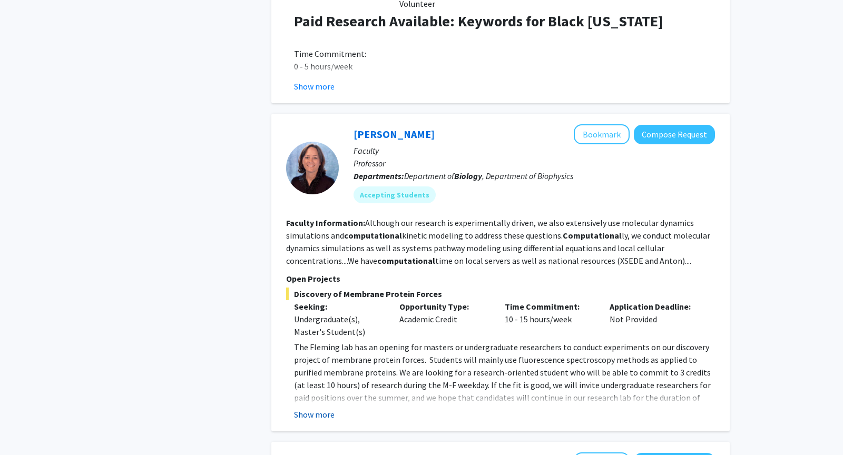
click at [321, 408] on button "Show more" at bounding box center [314, 414] width 41 height 13
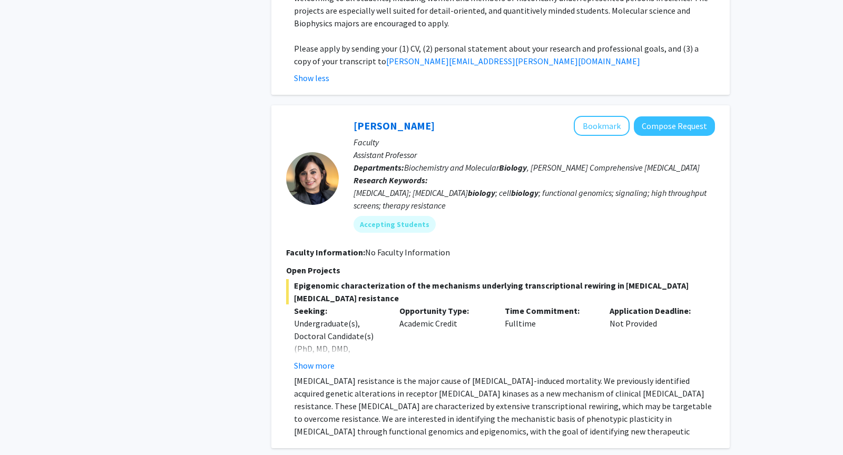
scroll to position [3833, 0]
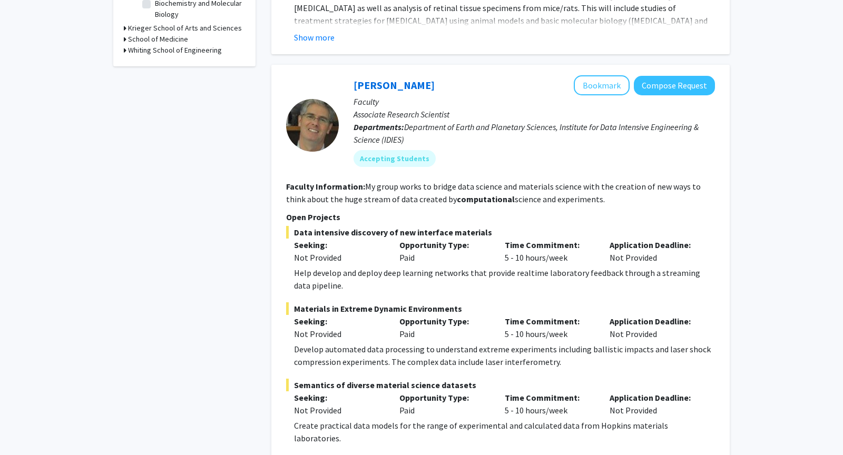
scroll to position [349, 0]
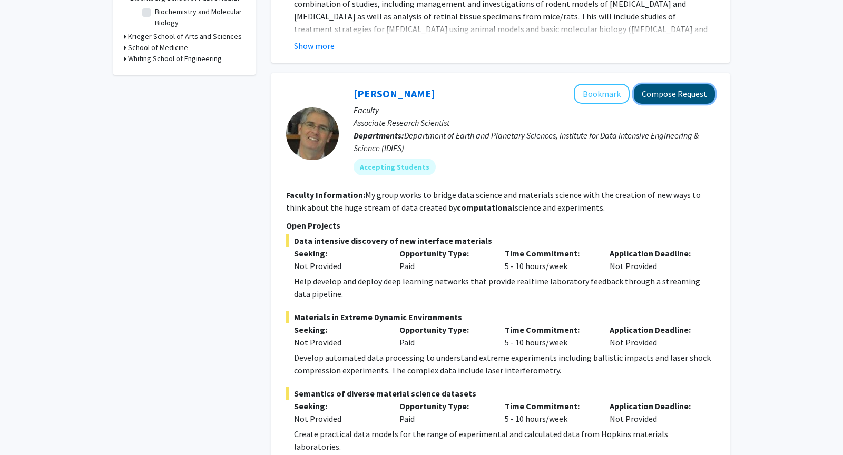
click at [649, 90] on button "Compose Request" at bounding box center [674, 93] width 81 height 19
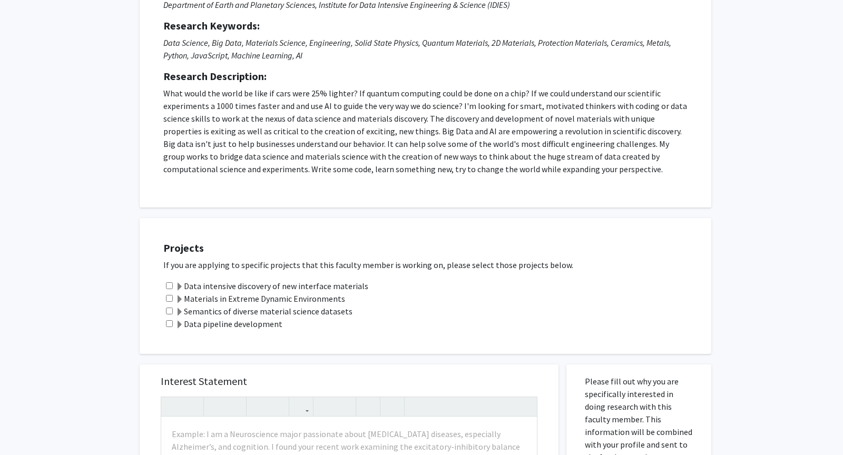
scroll to position [144, 0]
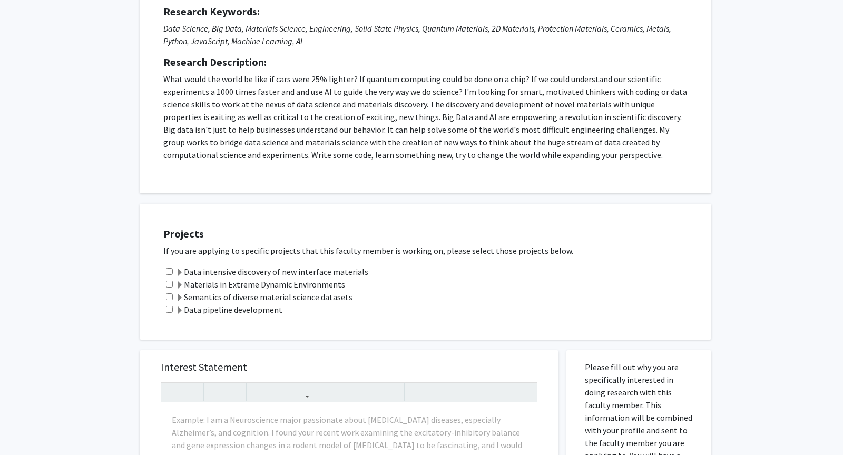
click at [170, 297] on input "checkbox" at bounding box center [169, 297] width 7 height 7
checkbox input "true"
click at [165, 294] on div "Semantics of diverse material science datasets" at bounding box center [432, 297] width 538 height 13
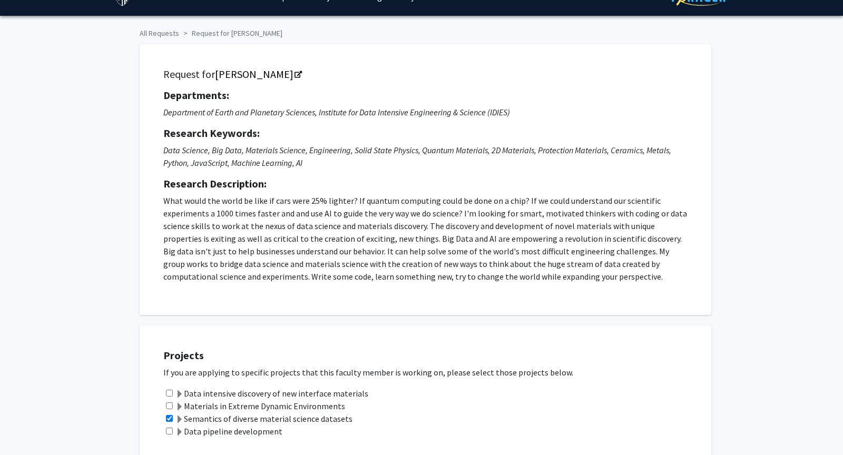
scroll to position [35, 0]
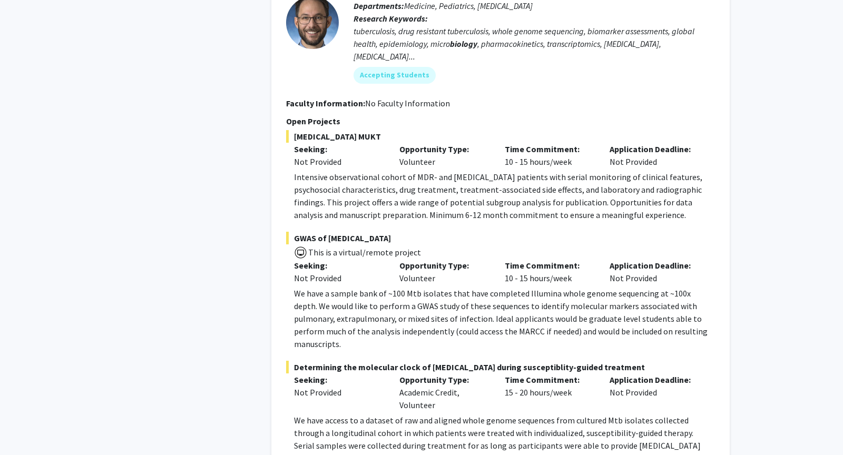
scroll to position [2631, 0]
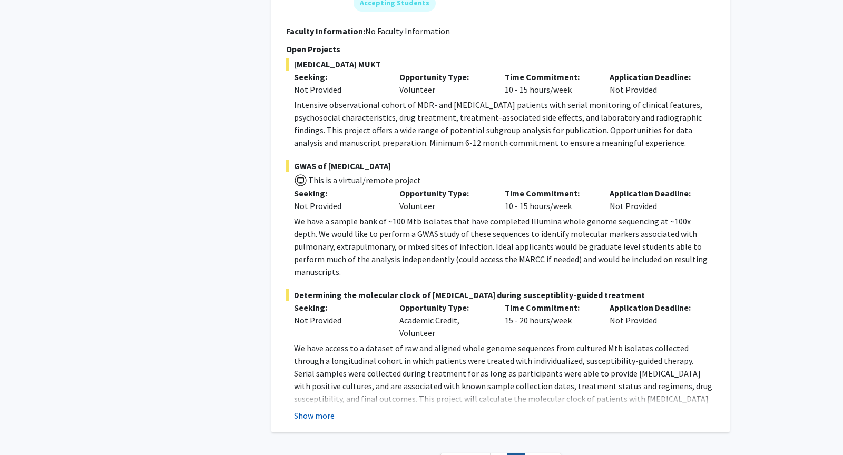
click at [327, 409] on button "Show more" at bounding box center [314, 415] width 41 height 13
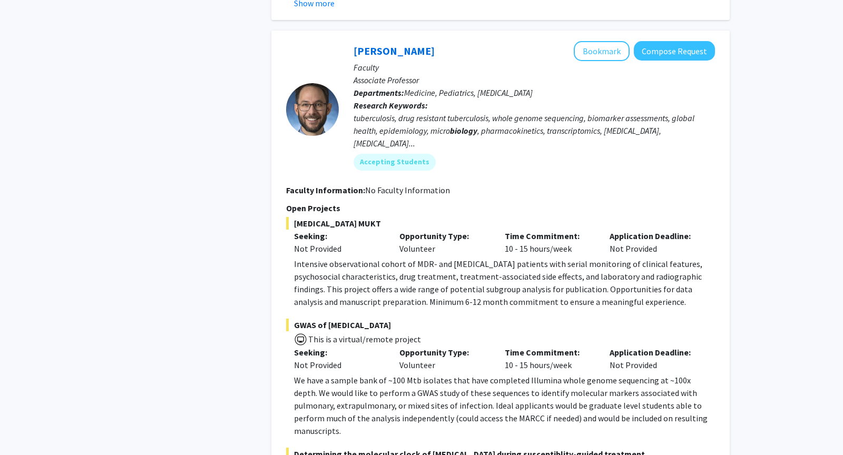
scroll to position [2473, 0]
click at [381, 374] on p "We have a sample bank of ~100 Mtb isolates that have completed Illumina whole g…" at bounding box center [504, 405] width 421 height 63
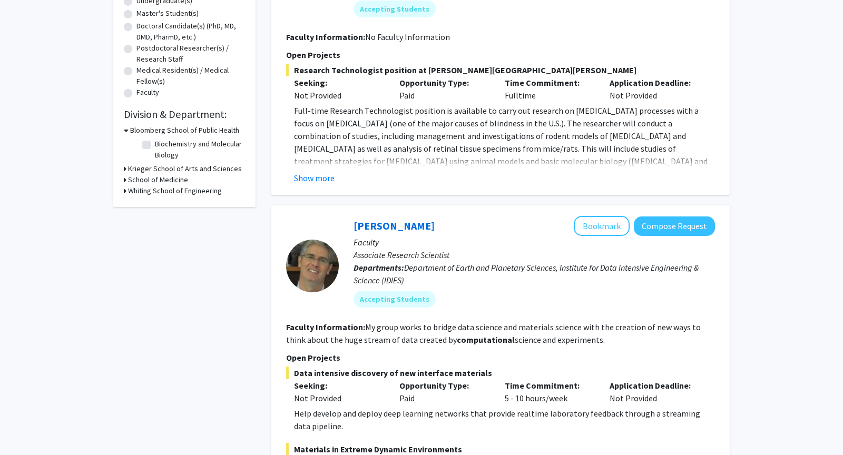
scroll to position [260, 0]
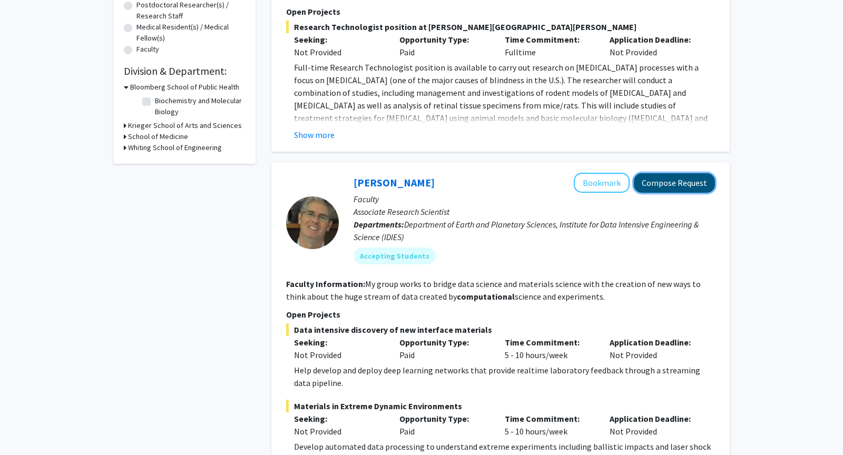
click at [678, 179] on button "Compose Request" at bounding box center [674, 182] width 81 height 19
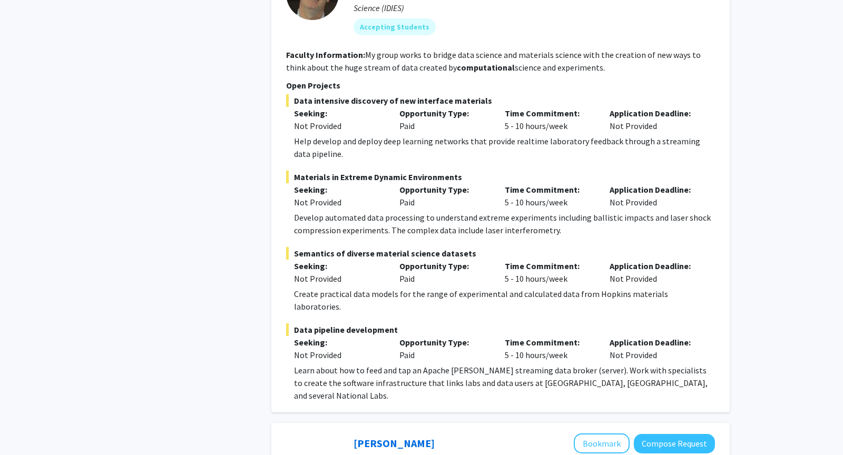
scroll to position [500, 0]
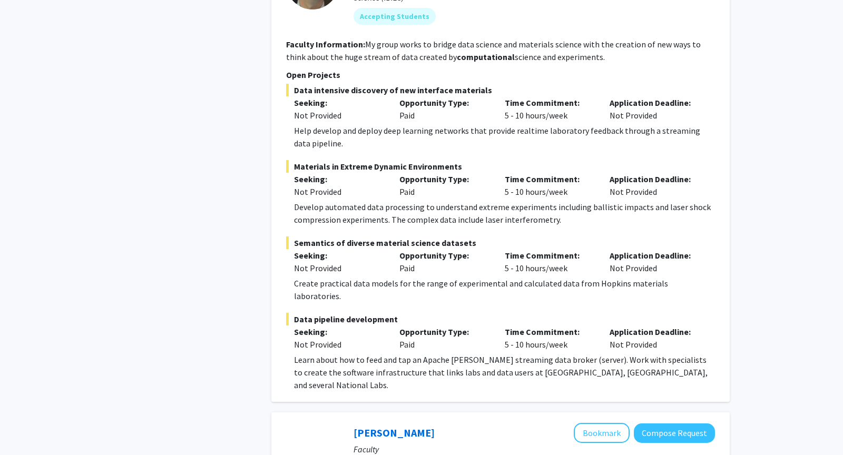
click at [363, 275] on div "Semantics of diverse material science datasets Seeking: Not Provided Opportunit…" at bounding box center [500, 270] width 429 height 66
click at [366, 262] on div "Not Provided" at bounding box center [339, 268] width 90 height 13
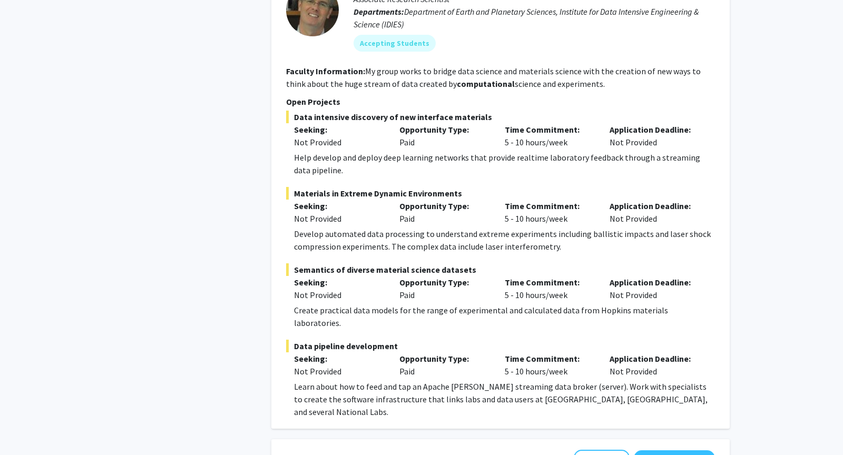
scroll to position [407, 0]
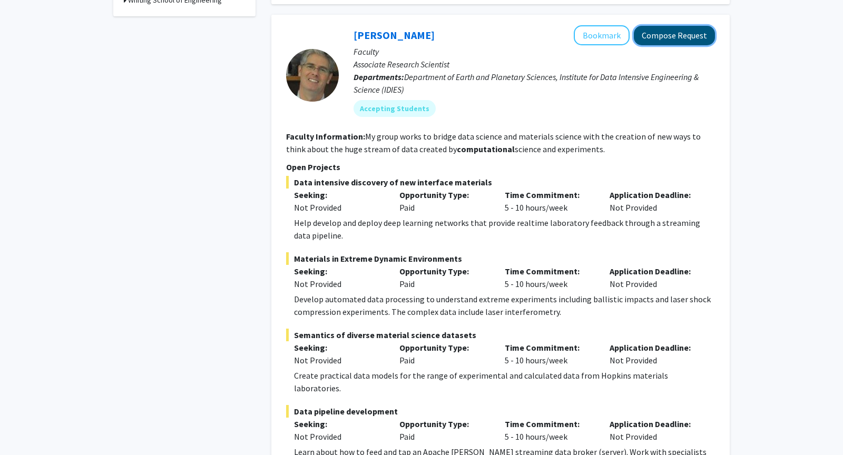
click at [668, 35] on button "Compose Request" at bounding box center [674, 35] width 81 height 19
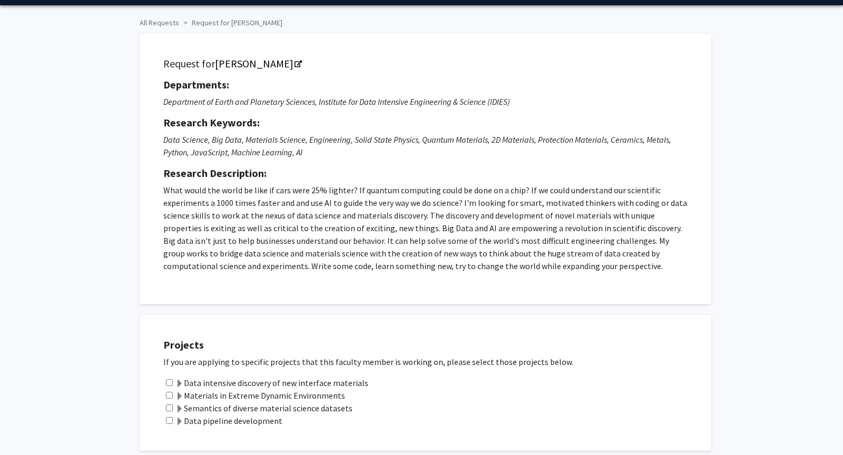
scroll to position [52, 0]
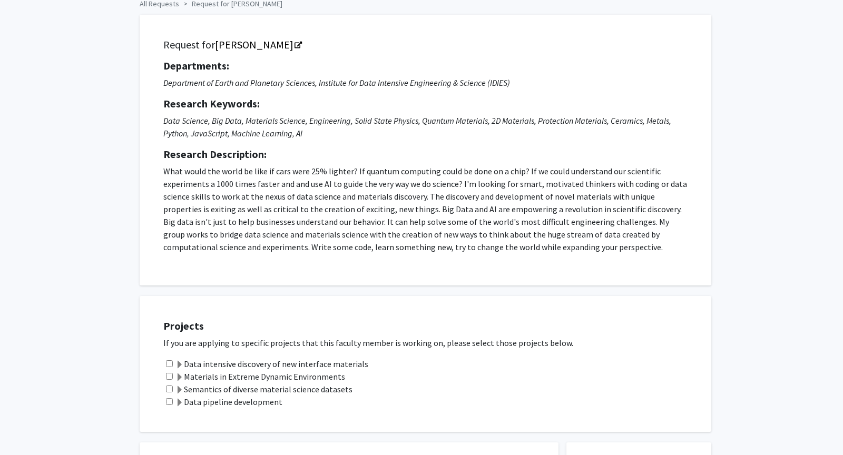
click at [171, 386] on input "checkbox" at bounding box center [169, 389] width 7 height 7
checkbox input "true"
click at [168, 375] on input "checkbox" at bounding box center [169, 376] width 7 height 7
checkbox input "true"
click at [168, 364] on input "checkbox" at bounding box center [169, 363] width 7 height 7
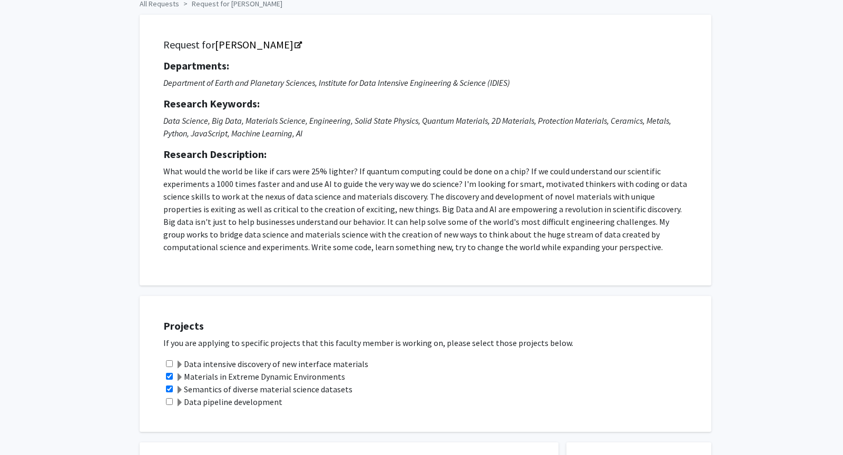
checkbox input "true"
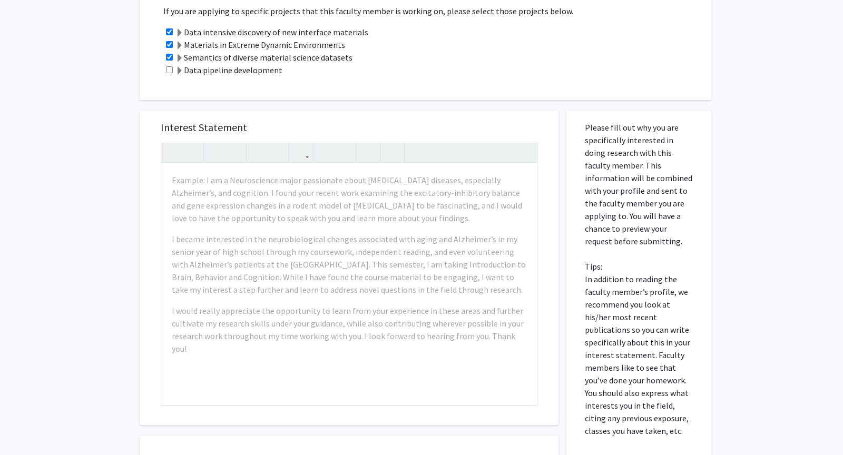
scroll to position [385, 0]
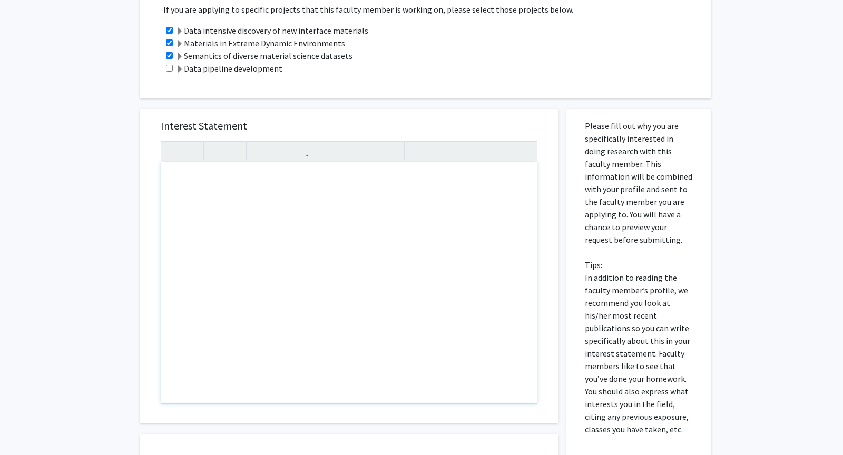
click at [329, 203] on div "Note to users with screen readers: Please press Alt+0 or Option+0 to deactivate…" at bounding box center [349, 283] width 376 height 242
paste div "Note to users with screen readers: Please press Alt+0 or Option+0 to deactivate…"
type textarea "<l>I do sita consectetu ad elitsed doei tem’i utla et dol magnaaliquae ad mini …"
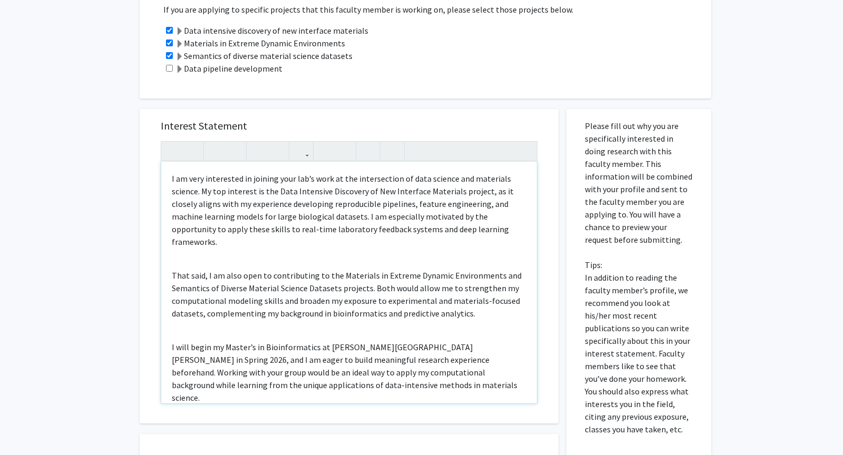
scroll to position [375, 0]
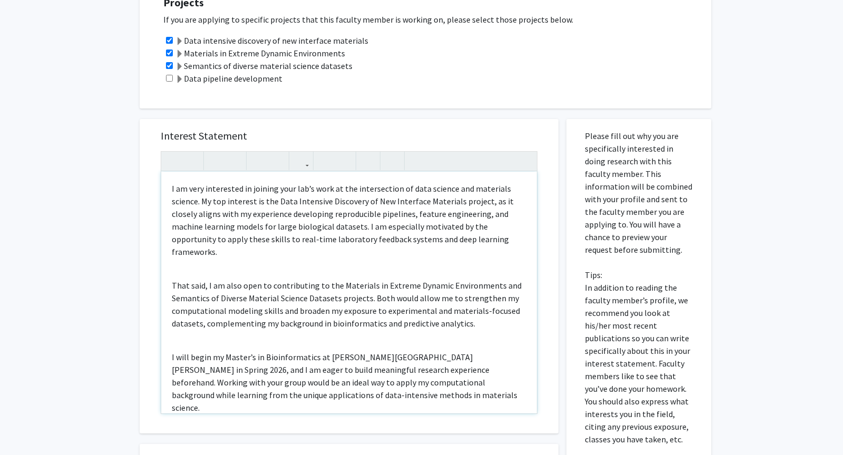
click at [311, 263] on div "I am very interested in joining your lab’s work at the intersection of data sci…" at bounding box center [349, 293] width 376 height 242
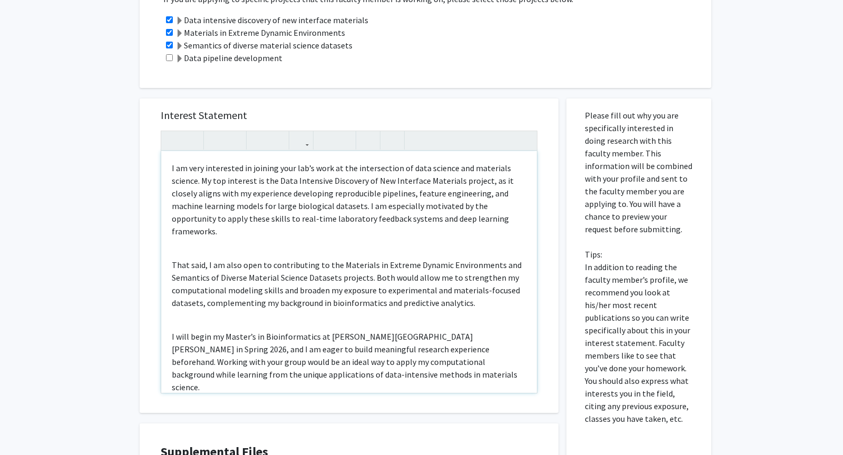
click at [268, 295] on p "That said, I am also open to contributing to the Materials in Extreme Dynamic E…" at bounding box center [349, 284] width 355 height 51
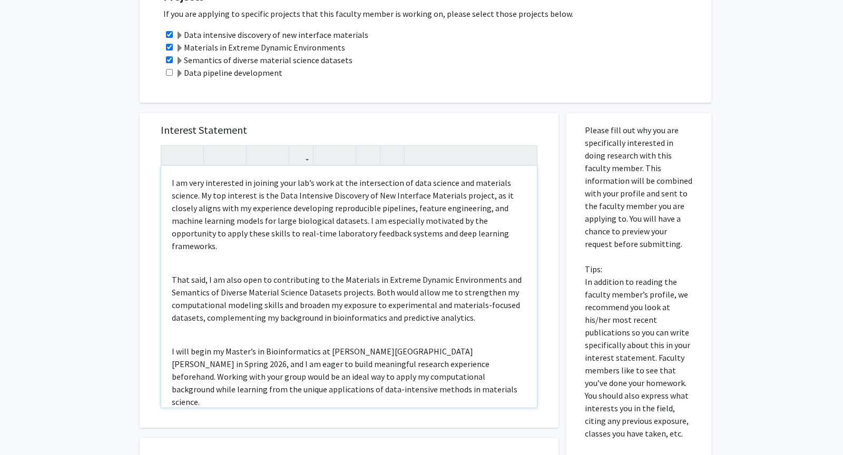
scroll to position [577, 0]
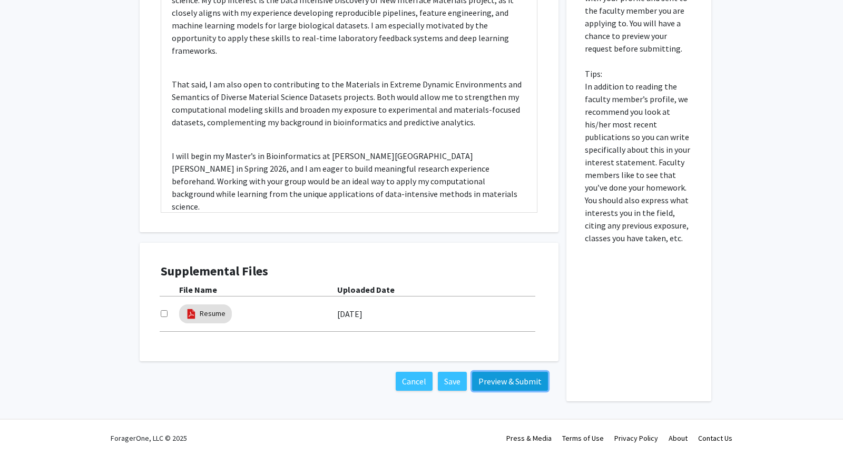
click at [487, 382] on button "Preview & Submit" at bounding box center [510, 381] width 76 height 19
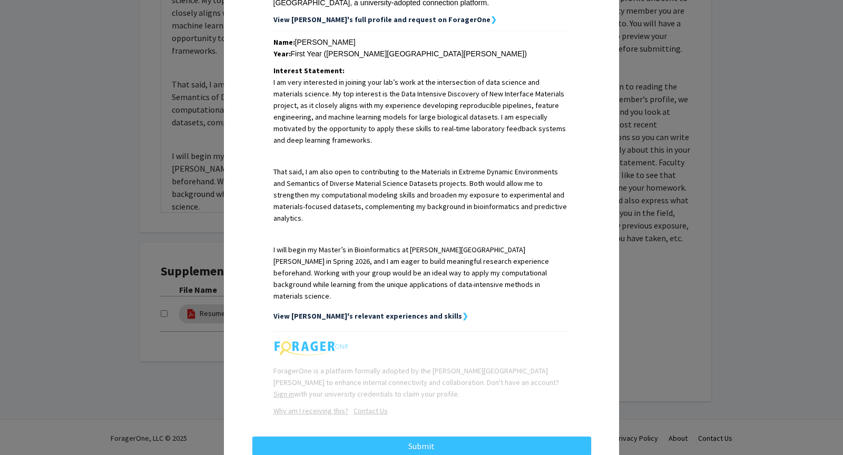
scroll to position [212, 0]
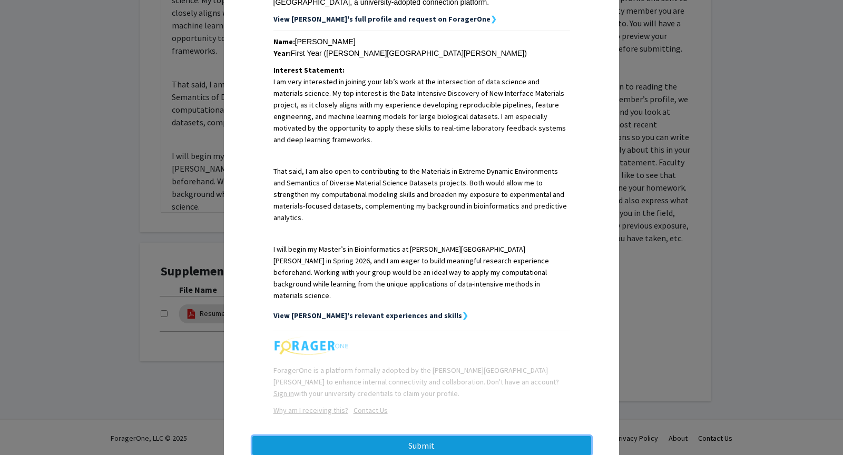
click at [448, 409] on button "Submit" at bounding box center [421, 445] width 339 height 19
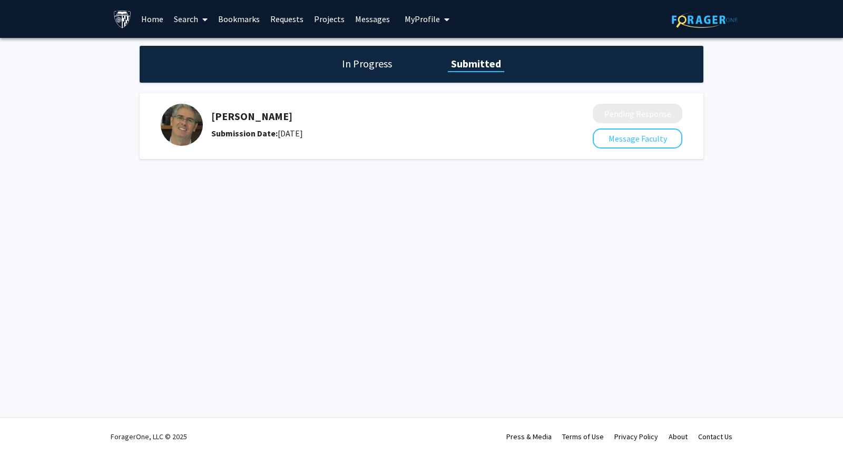
click at [358, 54] on div "In Progress Submitted" at bounding box center [422, 64] width 564 height 37
click at [358, 63] on h1 "In Progress" at bounding box center [367, 63] width 56 height 15
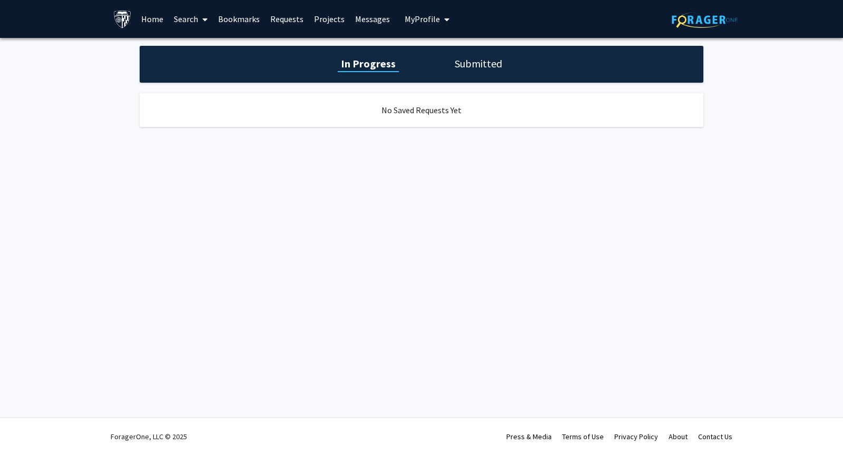
click at [195, 18] on link "Search" at bounding box center [191, 19] width 44 height 37
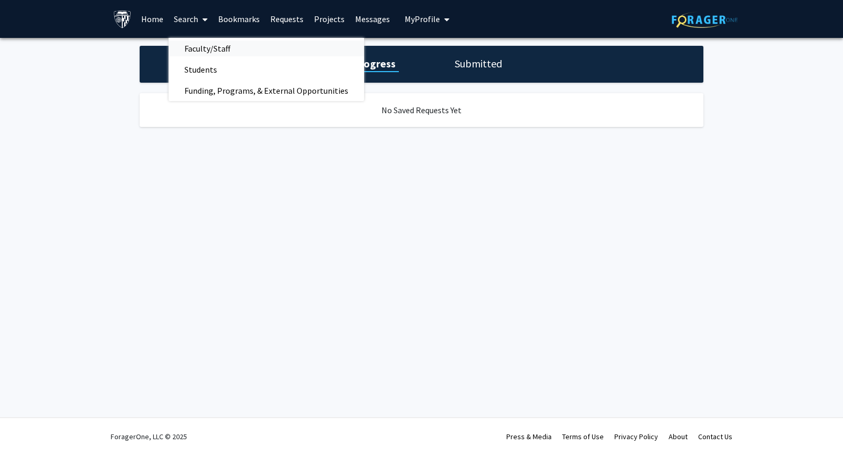
click at [204, 50] on span "Faculty/Staff" at bounding box center [207, 48] width 77 height 21
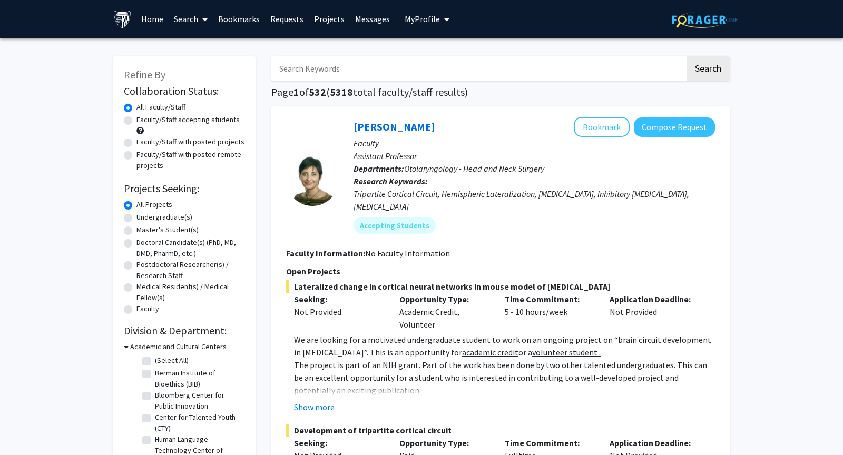
click at [332, 63] on input "Search Keywords" at bounding box center [478, 68] width 414 height 24
type input "computational biology"
click at [687, 56] on button "Search" at bounding box center [708, 68] width 43 height 24
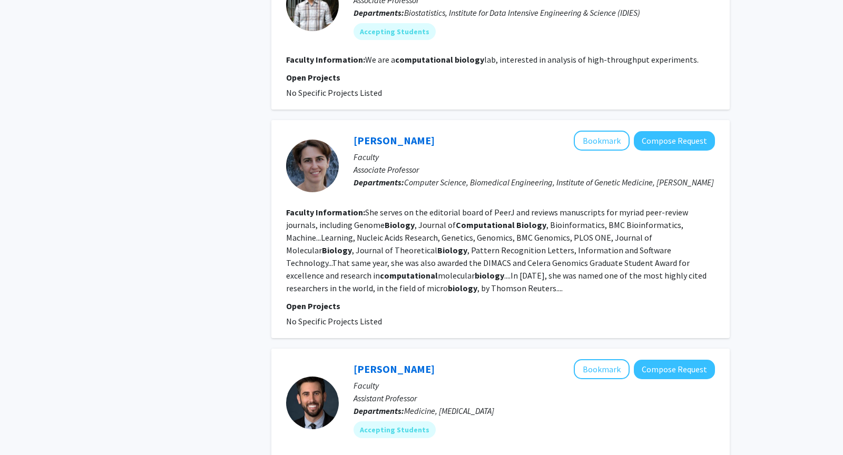
scroll to position [2034, 0]
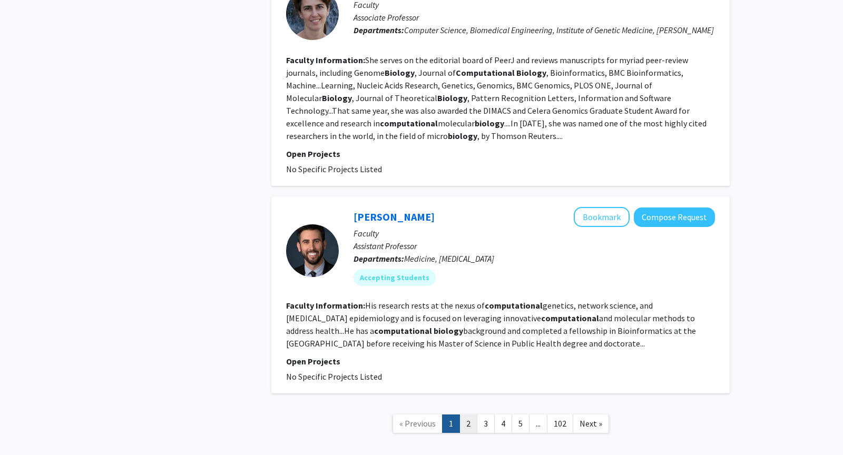
click at [467, 409] on link "2" at bounding box center [469, 424] width 18 height 18
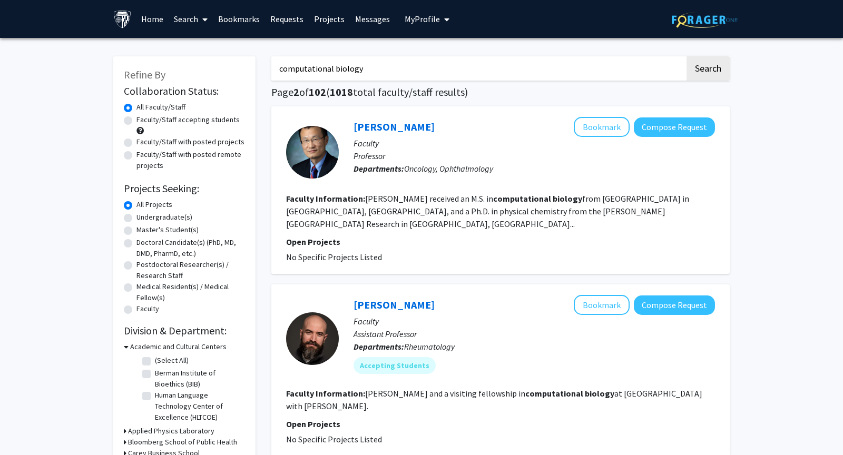
click at [136, 142] on label "Faculty/Staff with posted projects" at bounding box center [190, 141] width 108 height 11
click at [136, 142] on input "Faculty/Staff with posted projects" at bounding box center [139, 139] width 7 height 7
radio input "true"
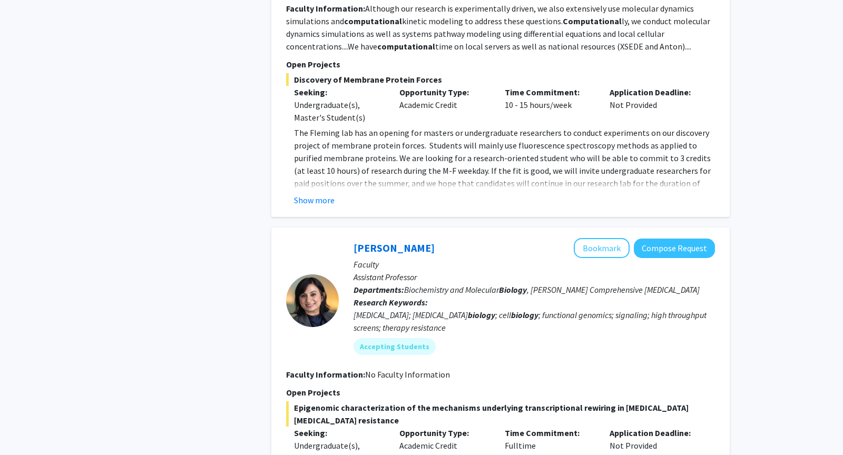
scroll to position [3100, 0]
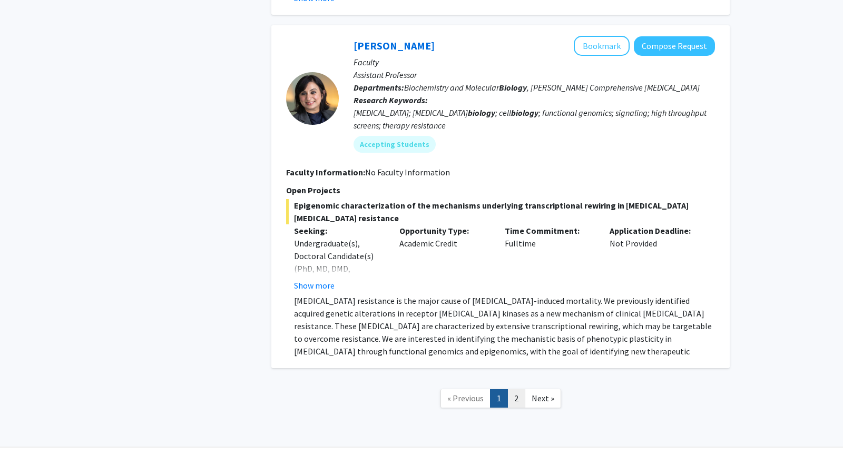
click at [520, 389] on link "2" at bounding box center [516, 398] width 18 height 18
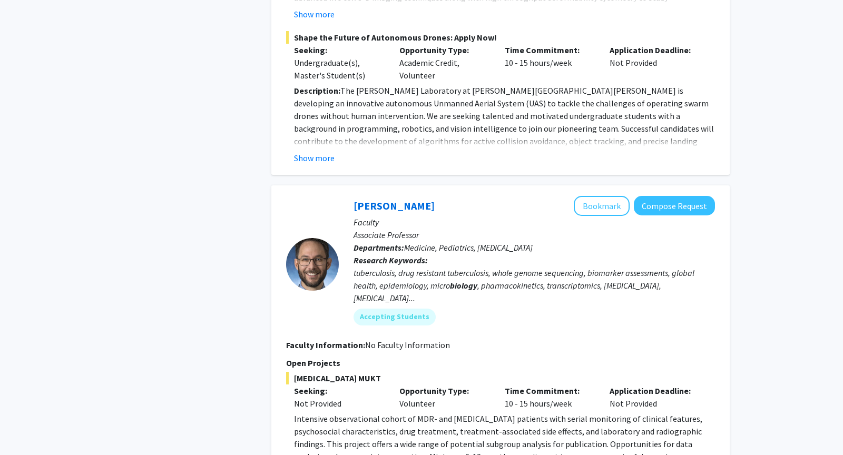
scroll to position [2659, 0]
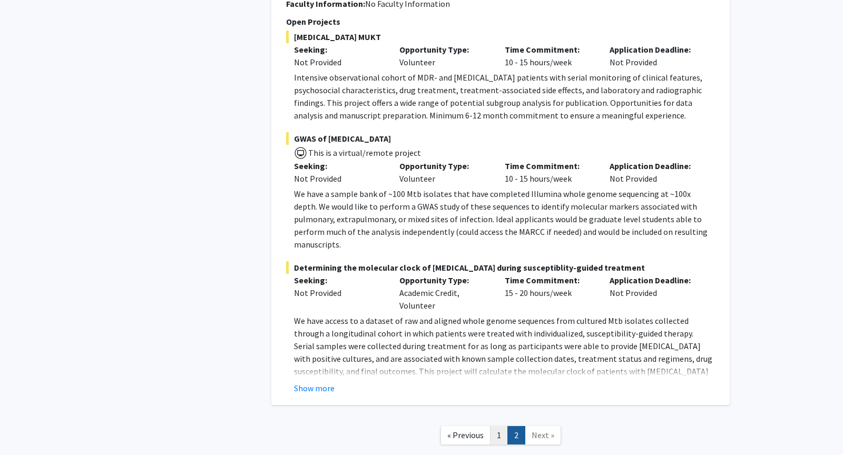
click at [501, 409] on link "1" at bounding box center [499, 435] width 18 height 18
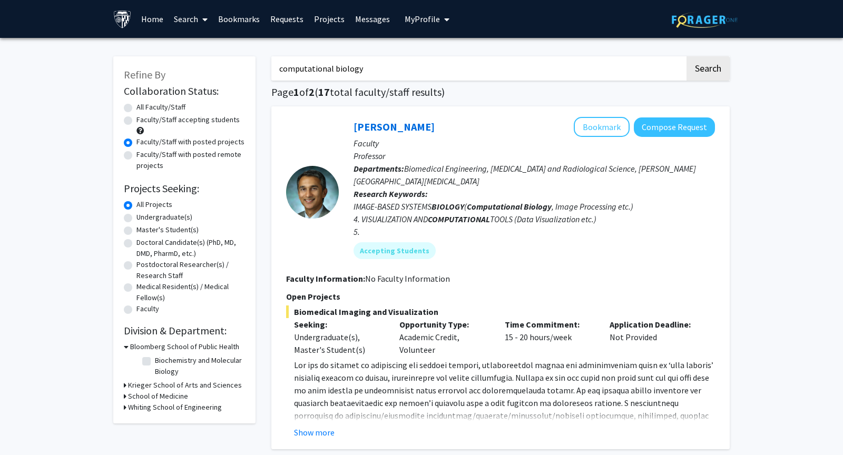
click at [136, 107] on label "All Faculty/Staff" at bounding box center [160, 107] width 49 height 11
click at [136, 107] on input "All Faculty/Staff" at bounding box center [139, 105] width 7 height 7
radio input "true"
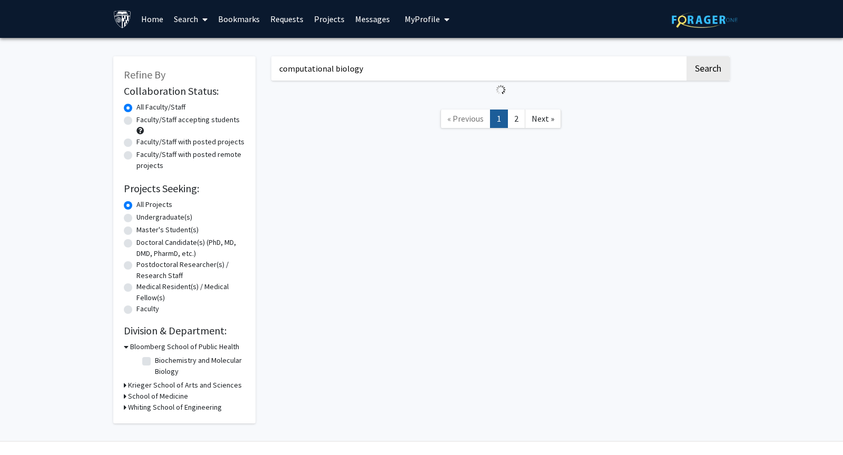
click at [337, 73] on input "computational biology" at bounding box center [478, 68] width 414 height 24
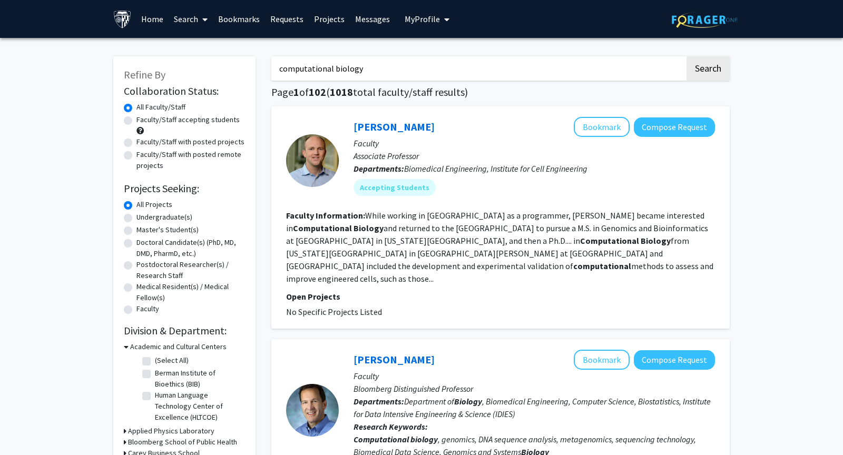
click at [337, 73] on input "computational biology" at bounding box center [478, 68] width 414 height 24
type input "harang ju"
click at [687, 56] on button "Search" at bounding box center [708, 68] width 43 height 24
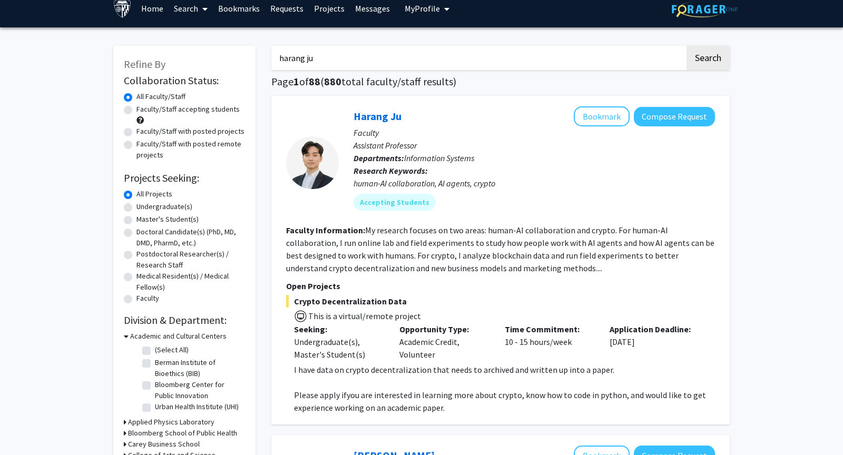
scroll to position [2, 0]
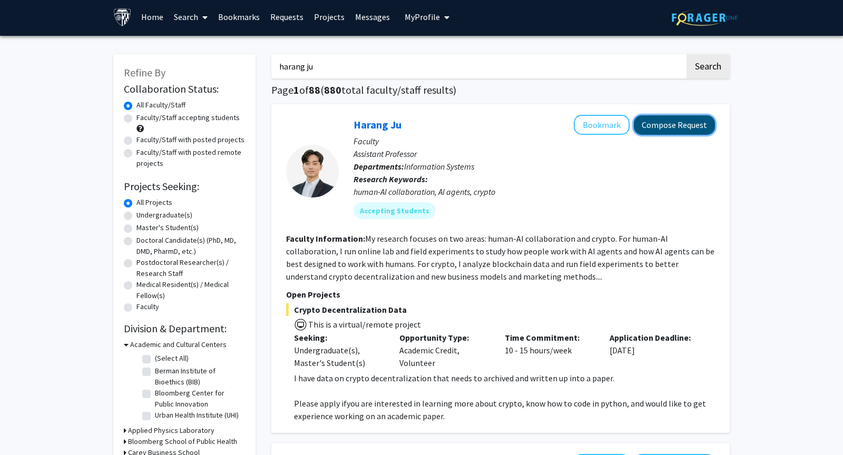
click at [690, 125] on button "Compose Request" at bounding box center [674, 124] width 81 height 19
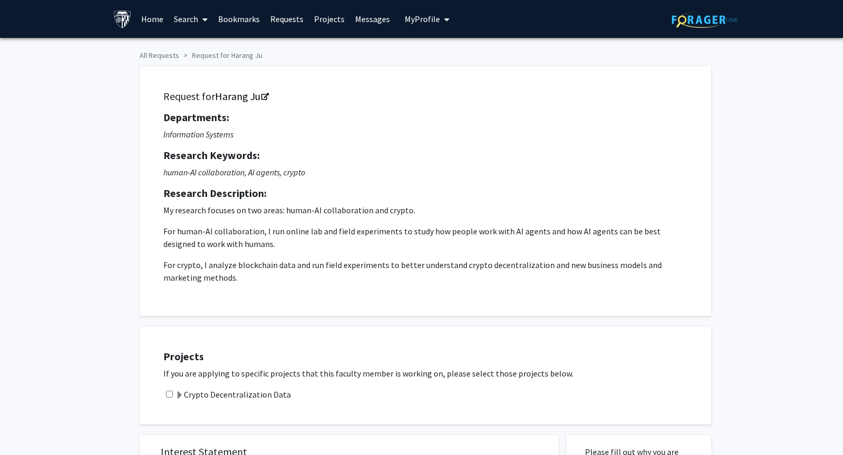
click at [165, 390] on div "Crypto Decentralization Data" at bounding box center [432, 394] width 538 height 13
click at [171, 396] on input "checkbox" at bounding box center [169, 394] width 7 height 7
checkbox input "true"
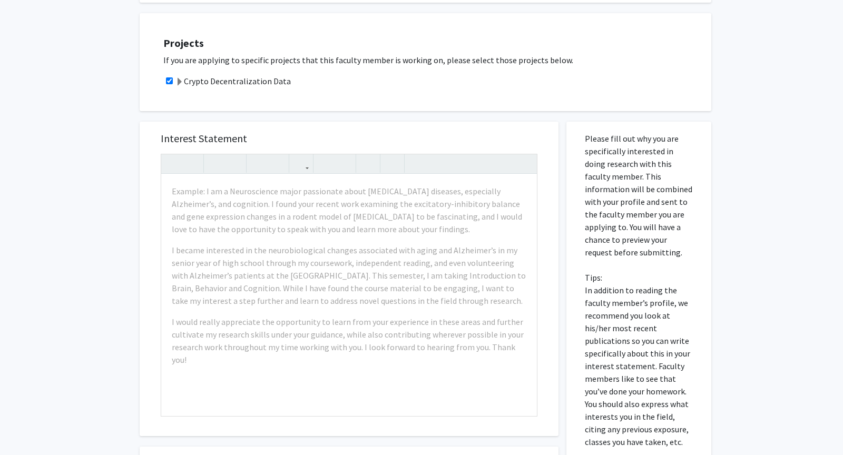
scroll to position [313, 0]
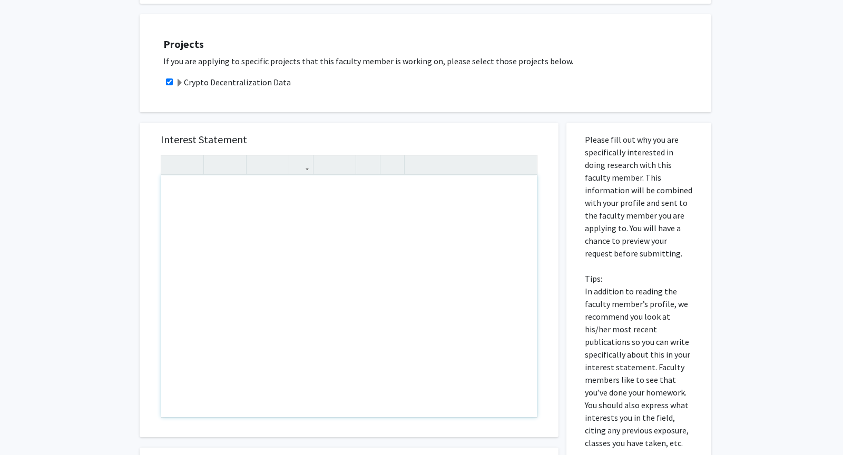
click at [316, 217] on div "Note to users with screen readers: Please press Alt+0 or Option+0 to deactivate…" at bounding box center [349, 296] width 376 height 242
paste div "Note to users with screen readers: Please press Alt+0 or Option+0 to deactivate…"
type textarea "<p>I am a Bioinformatics major with strong experience in applying AI and machin…"
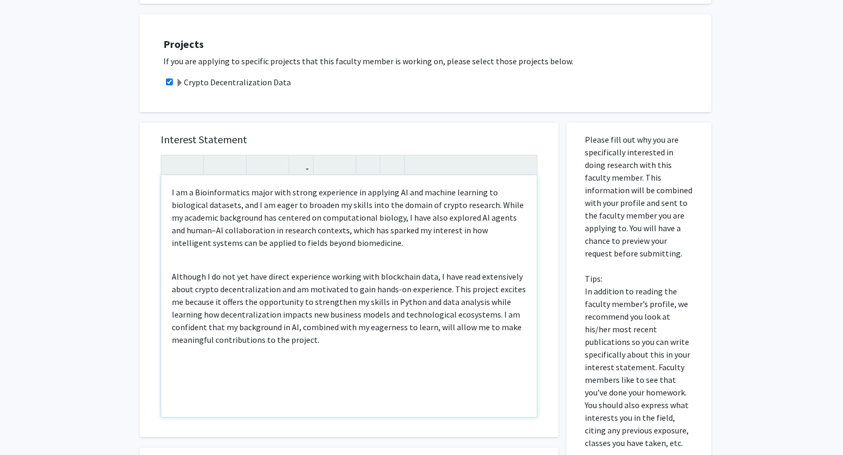
click at [271, 260] on div "I am a Bioinformatics major with strong experience in applying AI and machine l…" at bounding box center [349, 296] width 376 height 242
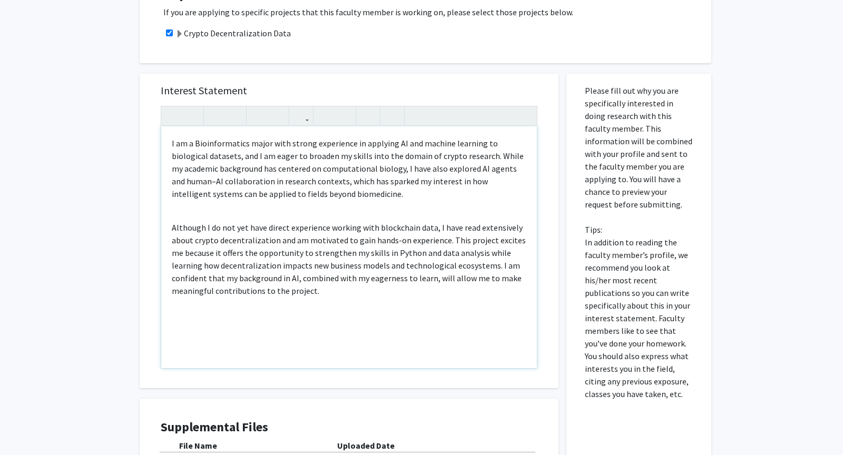
scroll to position [517, 0]
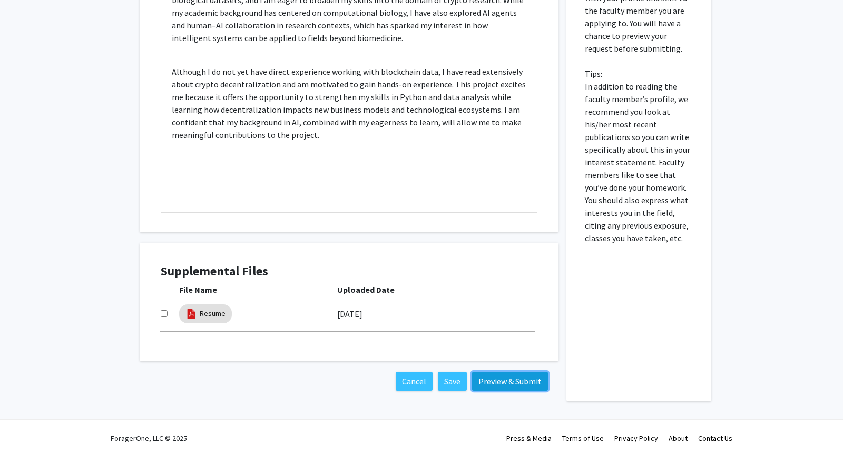
click at [493, 379] on button "Preview & Submit" at bounding box center [510, 381] width 76 height 19
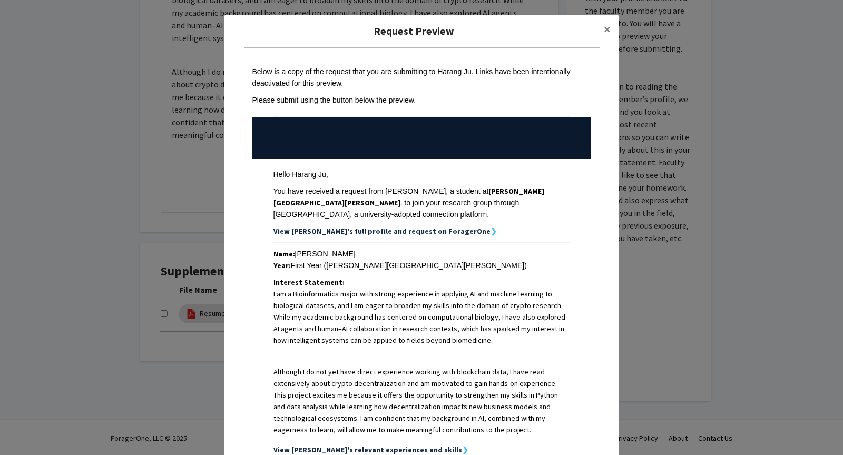
scroll to position [158, 0]
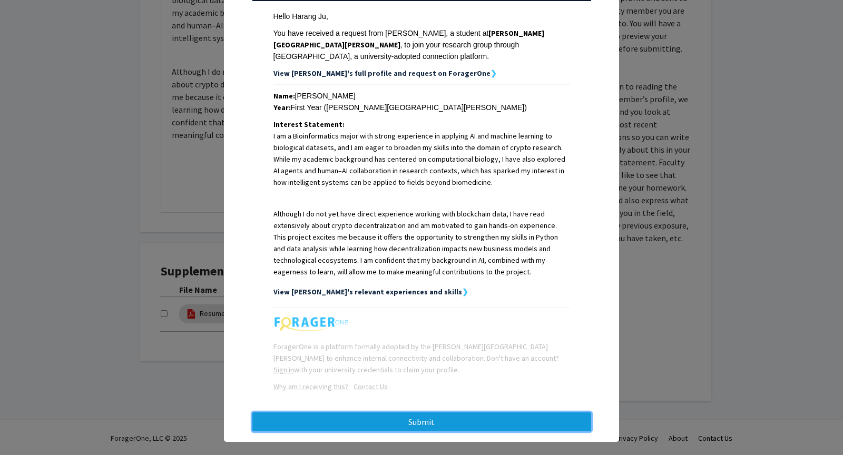
click at [464, 409] on button "Submit" at bounding box center [421, 422] width 339 height 19
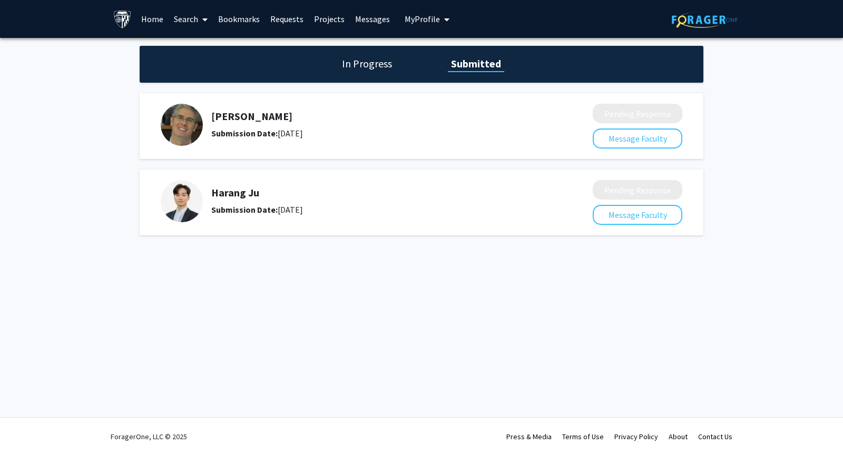
click at [185, 23] on link "Search" at bounding box center [191, 19] width 44 height 37
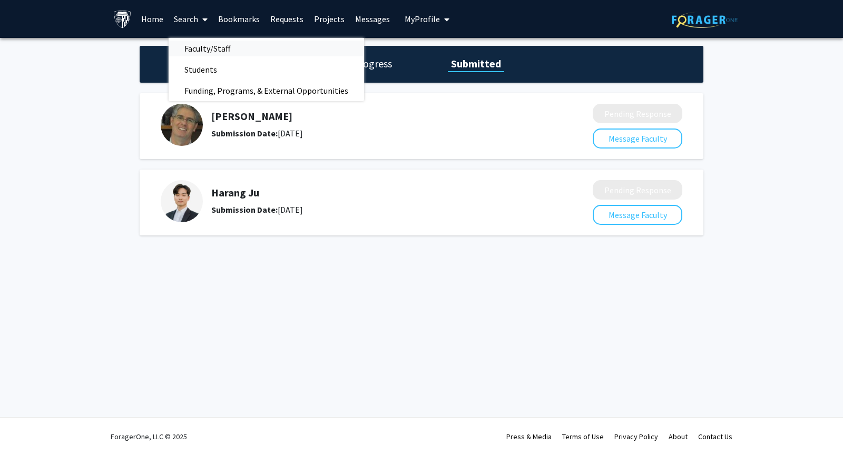
click at [198, 45] on span "Faculty/Staff" at bounding box center [207, 48] width 77 height 21
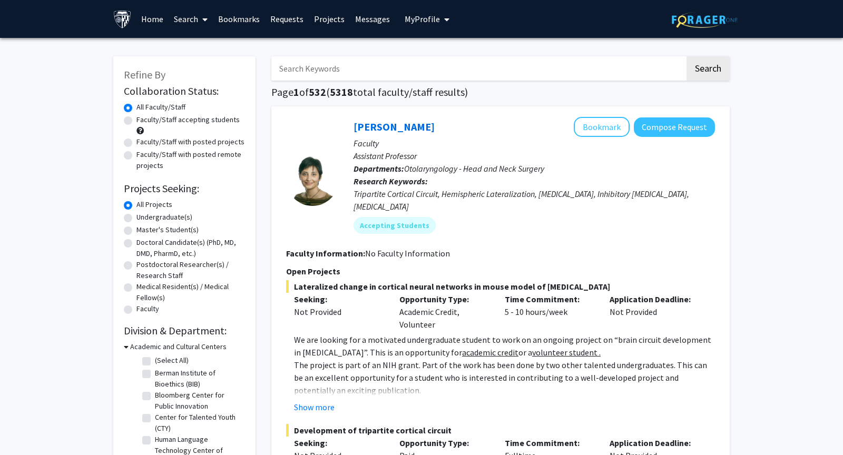
click at [313, 75] on input "Search Keywords" at bounding box center [478, 68] width 414 height 24
type input "[PERSON_NAME]"
click at [687, 56] on button "Search" at bounding box center [708, 68] width 43 height 24
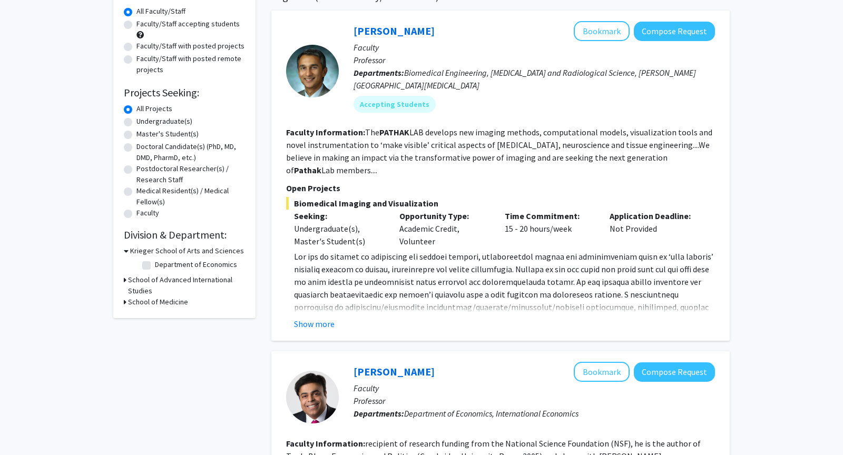
scroll to position [73, 0]
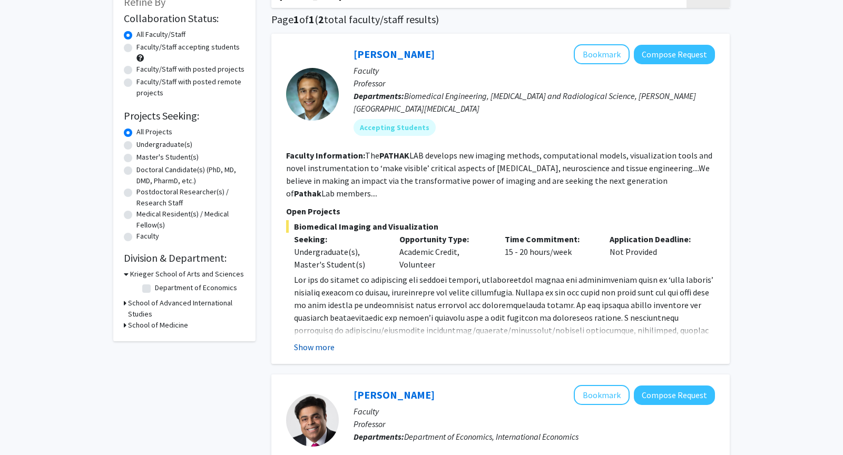
click at [327, 341] on button "Show more" at bounding box center [314, 347] width 41 height 13
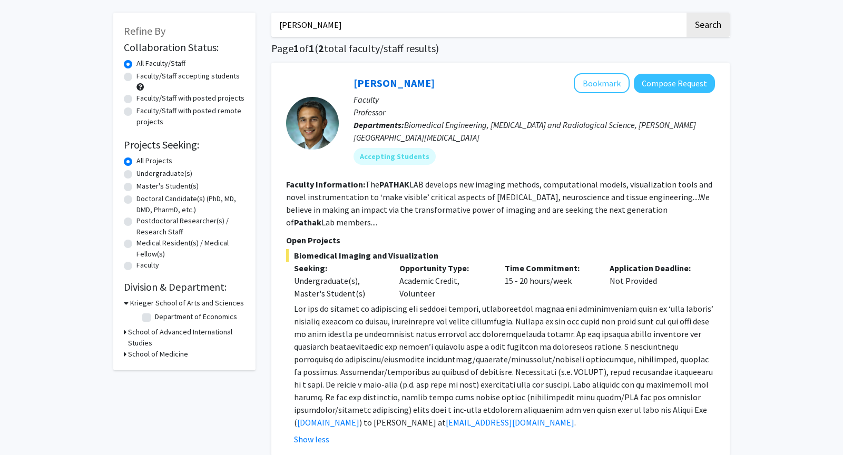
scroll to position [41, 0]
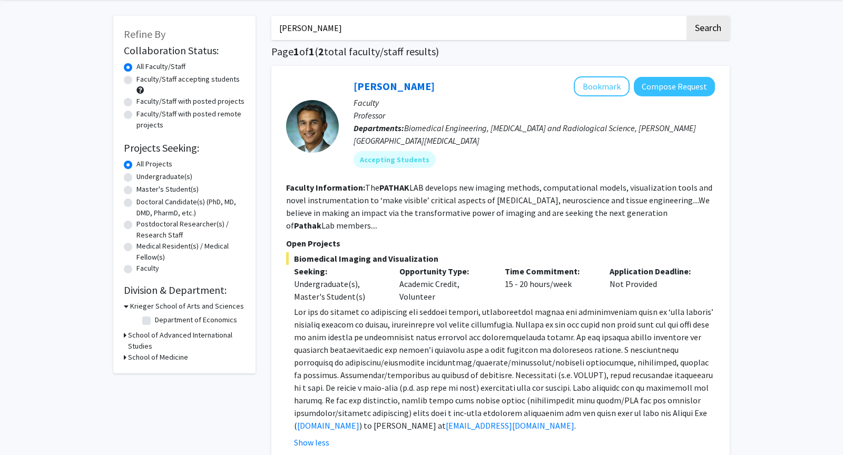
click at [363, 252] on span "Biomedical Imaging and Visualization" at bounding box center [500, 258] width 429 height 13
copy span "Biomedical Imaging and Visualization"
click at [519, 237] on p "Open Projects" at bounding box center [500, 243] width 429 height 13
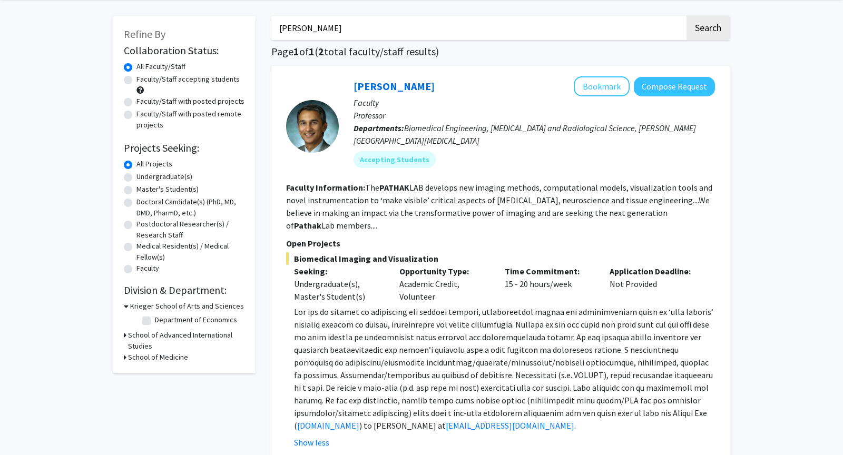
click at [499, 237] on p "Open Projects" at bounding box center [500, 243] width 429 height 13
click at [682, 96] on p "Faculty" at bounding box center [535, 102] width 362 height 13
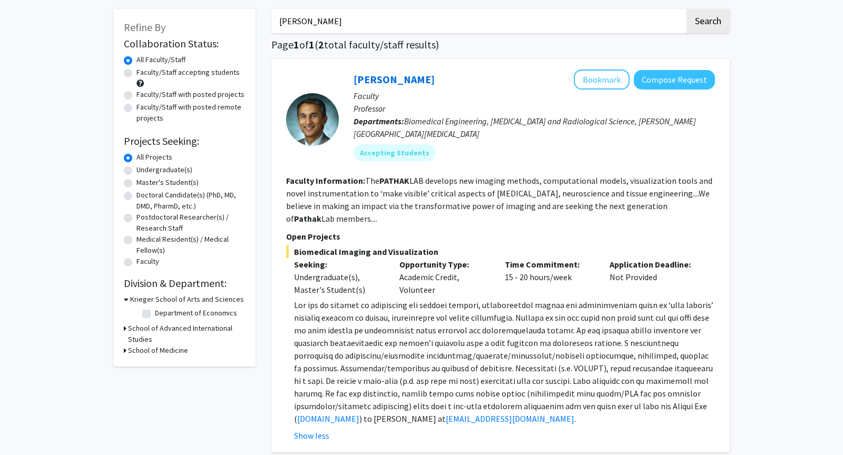
scroll to position [50, 0]
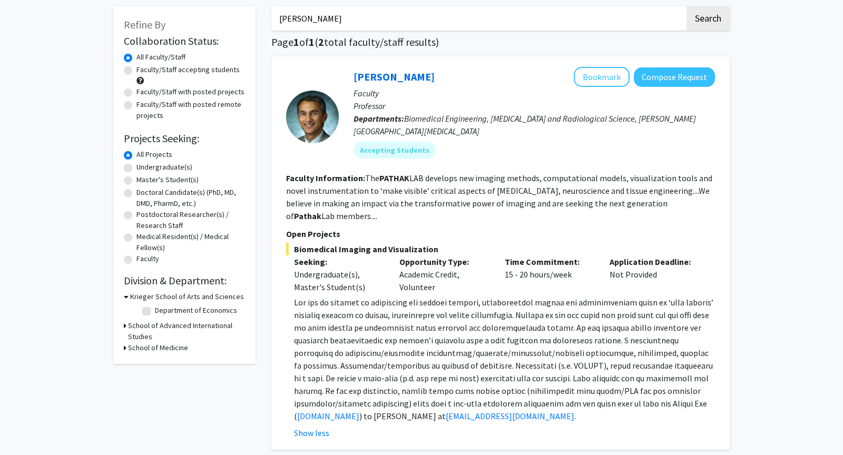
click at [507, 347] on span at bounding box center [503, 359] width 419 height 124
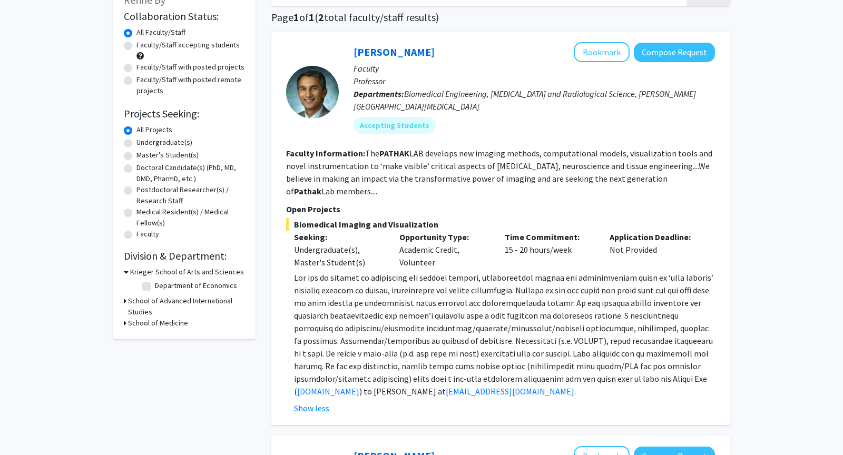
scroll to position [87, 0]
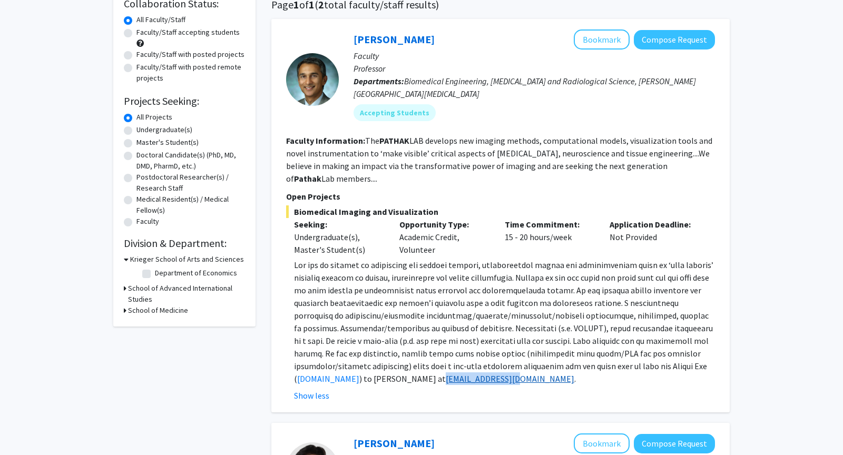
copy link "[EMAIL_ADDRESS][DOMAIN_NAME]"
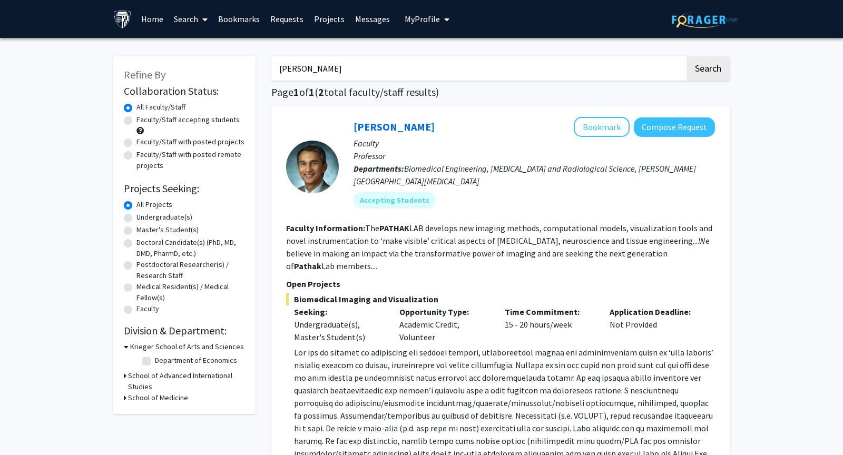
click at [375, 69] on input "[PERSON_NAME]" at bounding box center [478, 68] width 414 height 24
type input "[PERSON_NAME]"
click at [687, 56] on button "Search" at bounding box center [708, 68] width 43 height 24
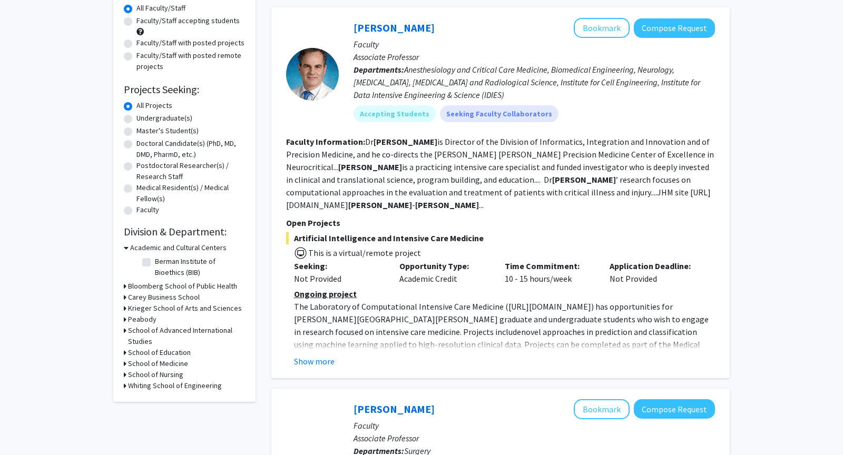
scroll to position [111, 0]
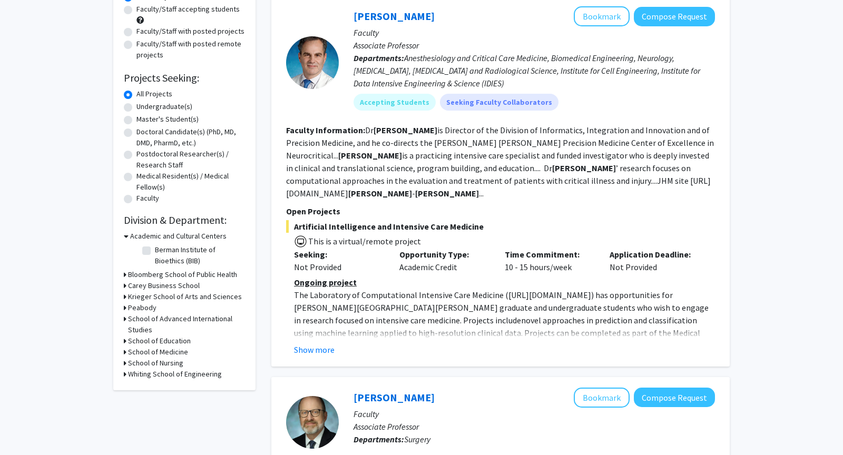
click at [316, 361] on div "[PERSON_NAME] Bookmark Compose Request Faculty Associate Professor Departments:…" at bounding box center [500, 181] width 458 height 371
click at [317, 354] on button "Show more" at bounding box center [314, 350] width 41 height 13
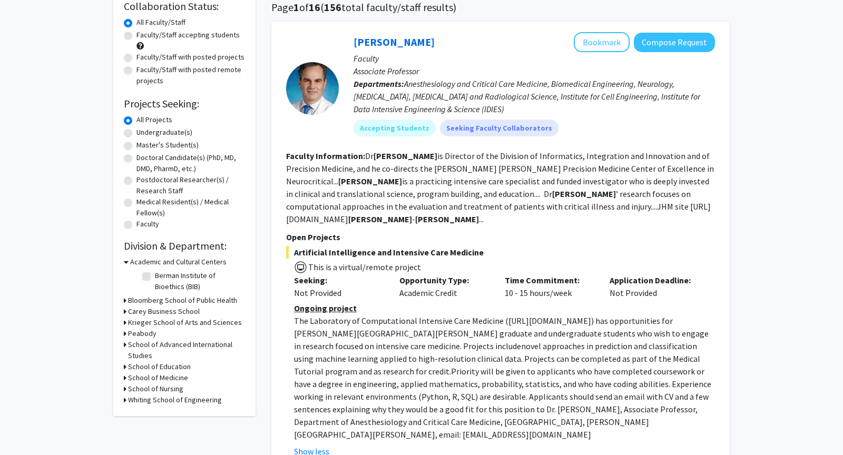
scroll to position [84, 0]
click at [666, 37] on button "Compose Request" at bounding box center [674, 42] width 81 height 19
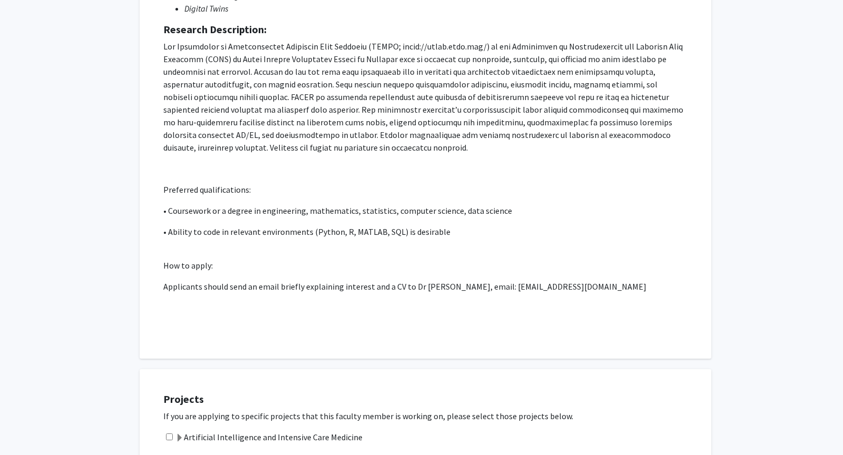
scroll to position [245, 0]
drag, startPoint x: 500, startPoint y: 270, endPoint x: 574, endPoint y: 272, distance: 73.8
click at [574, 279] on p "Applicants should send an email briefly explaining interest and a CV to Dr [PER…" at bounding box center [425, 285] width 524 height 13
copy p "[EMAIL_ADDRESS][DOMAIN_NAME]"
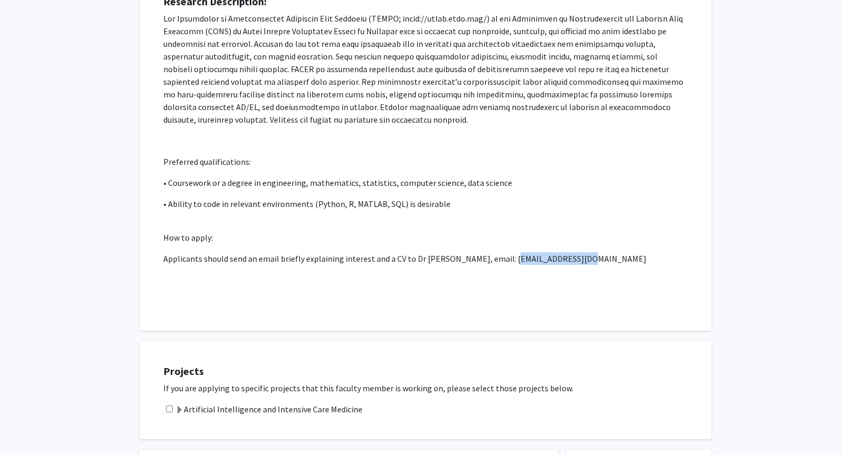
scroll to position [248, 0]
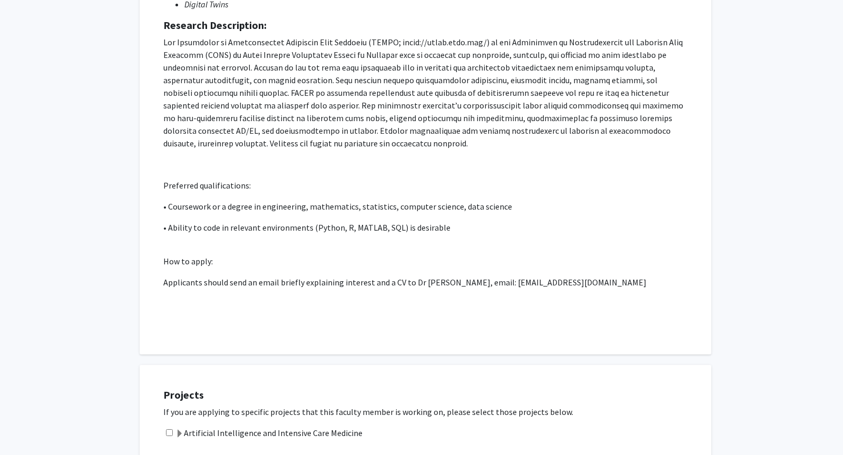
click at [593, 158] on p at bounding box center [425, 164] width 524 height 13
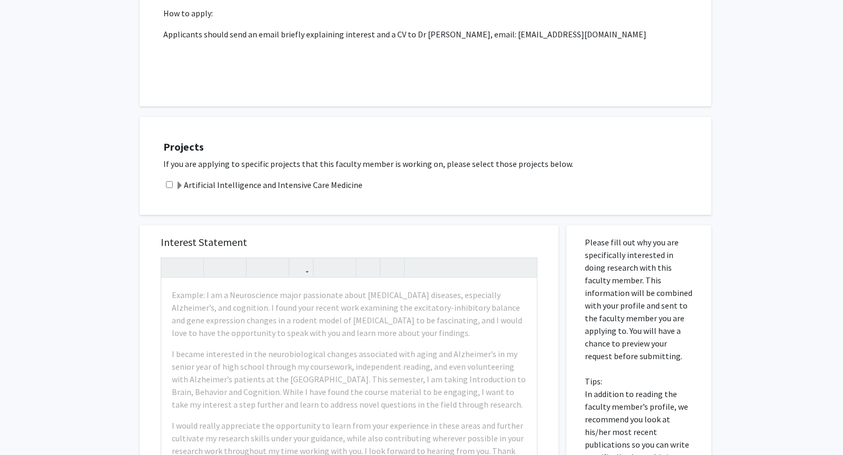
scroll to position [512, 0]
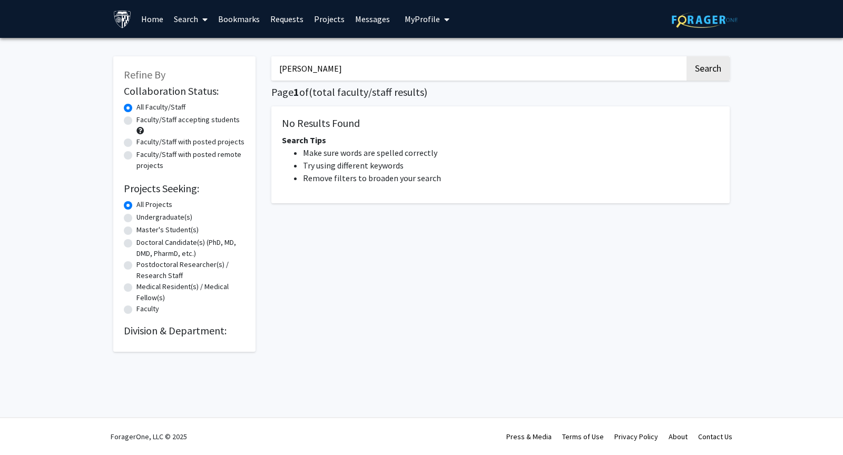
click at [362, 72] on input "[PERSON_NAME]" at bounding box center [478, 68] width 414 height 24
click at [687, 56] on button "Search" at bounding box center [708, 68] width 43 height 24
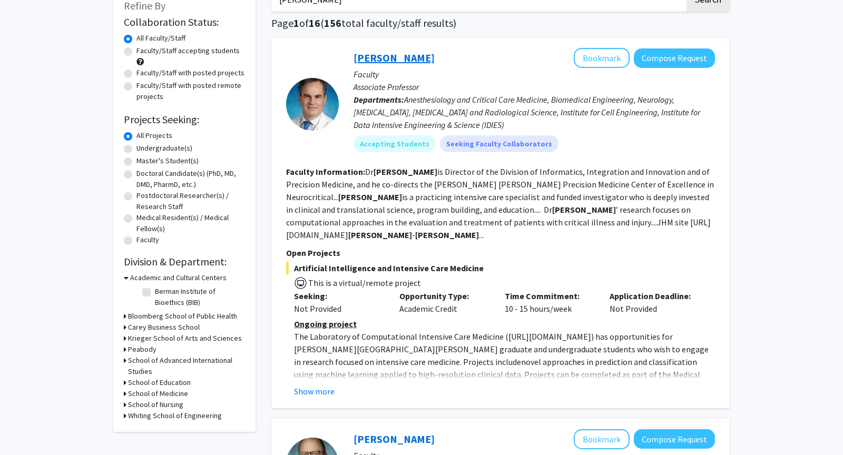
scroll to position [76, 0]
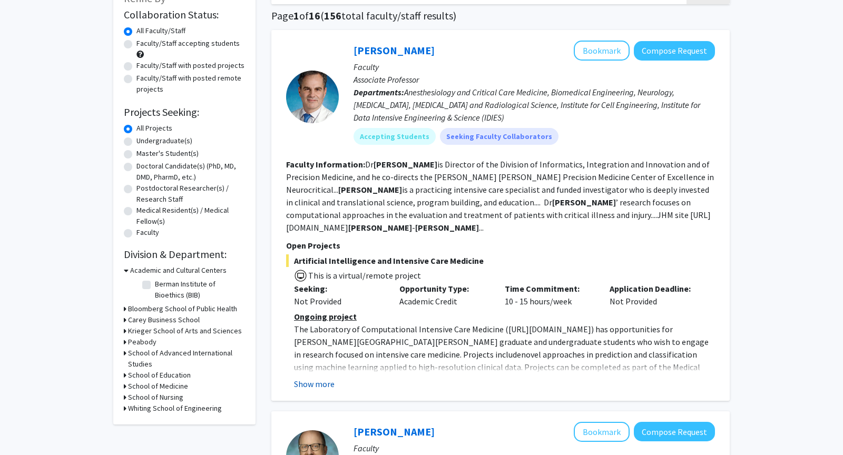
click at [319, 380] on button "Show more" at bounding box center [314, 384] width 41 height 13
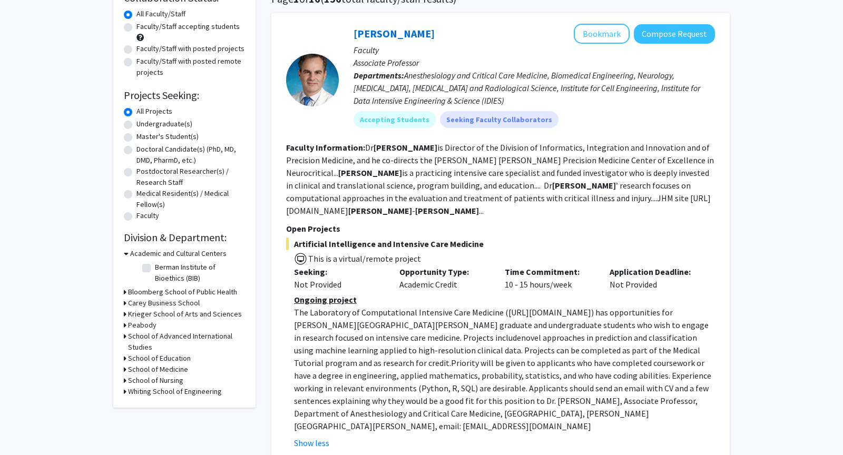
scroll to position [95, 0]
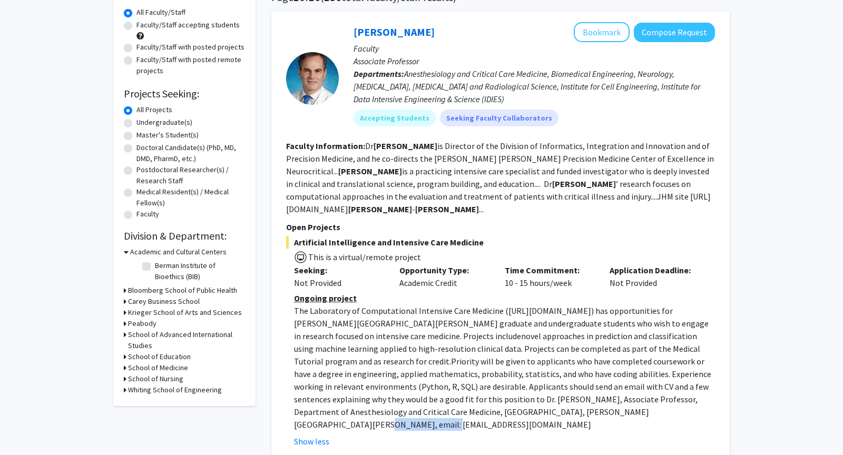
drag, startPoint x: 446, startPoint y: 411, endPoint x: 514, endPoint y: 411, distance: 68.0
click at [514, 409] on p "The Laboratory of Computational Intensive Care Medicine ( [URL][DOMAIN_NAME] ) …" at bounding box center [504, 368] width 421 height 126
copy p "[EMAIL_ADDRESS][DOMAIN_NAME]"
click at [522, 206] on section "Faculty Information: [PERSON_NAME] is Director of the Division of Informatics, …" at bounding box center [500, 178] width 429 height 76
click at [340, 243] on span "Artificial Intelligence and Intensive Care Medicine" at bounding box center [500, 242] width 429 height 13
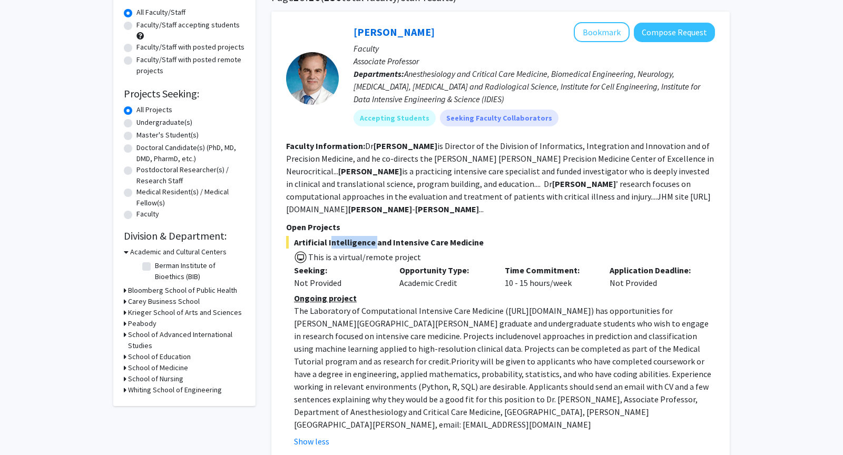
click at [340, 243] on span "Artificial Intelligence and Intensive Care Medicine" at bounding box center [500, 242] width 429 height 13
copy span "Artificial Intelligence and Intensive Care Medicine"
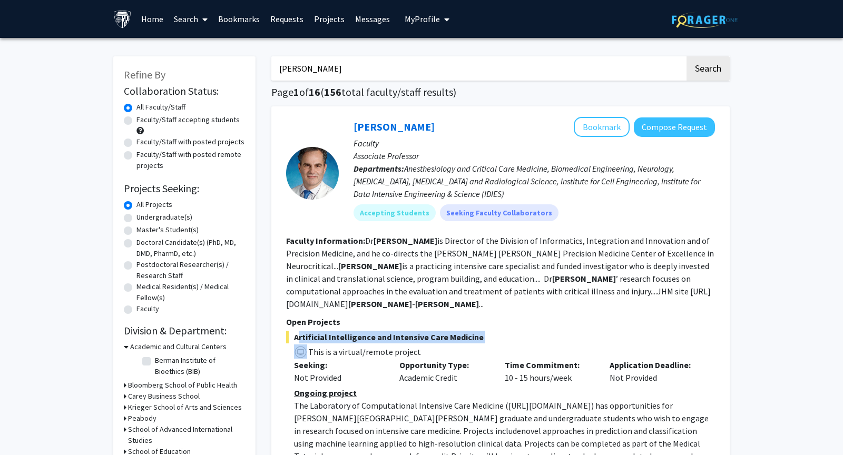
click at [331, 24] on link "Projects" at bounding box center [329, 19] width 41 height 37
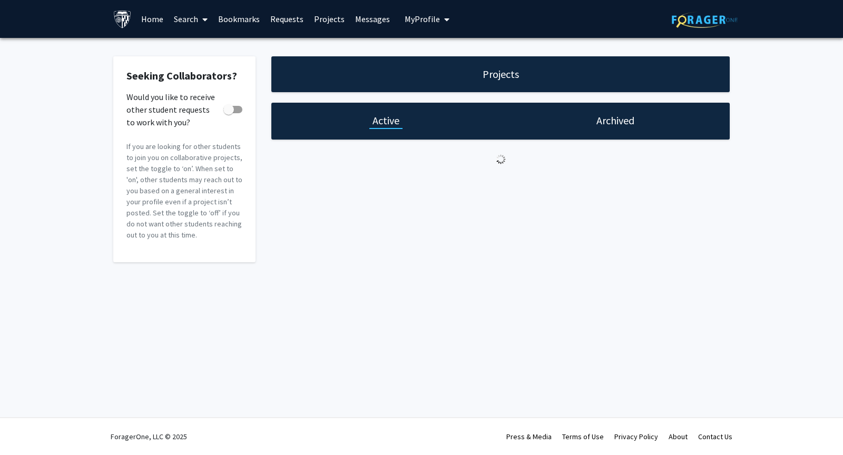
click at [548, 119] on div "Archived" at bounding box center [615, 121] width 229 height 37
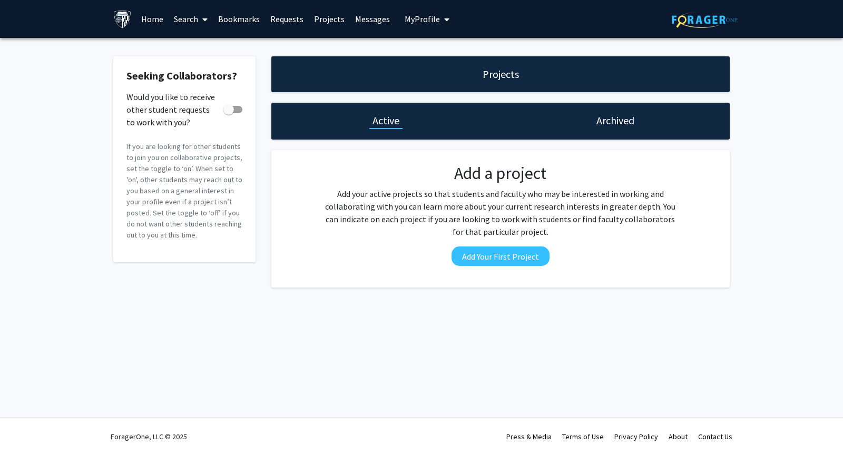
click at [581, 120] on div "Archived" at bounding box center [615, 121] width 229 height 37
click at [403, 121] on div "Active" at bounding box center [385, 121] width 229 height 37
click at [358, 18] on link "Messages" at bounding box center [372, 19] width 45 height 37
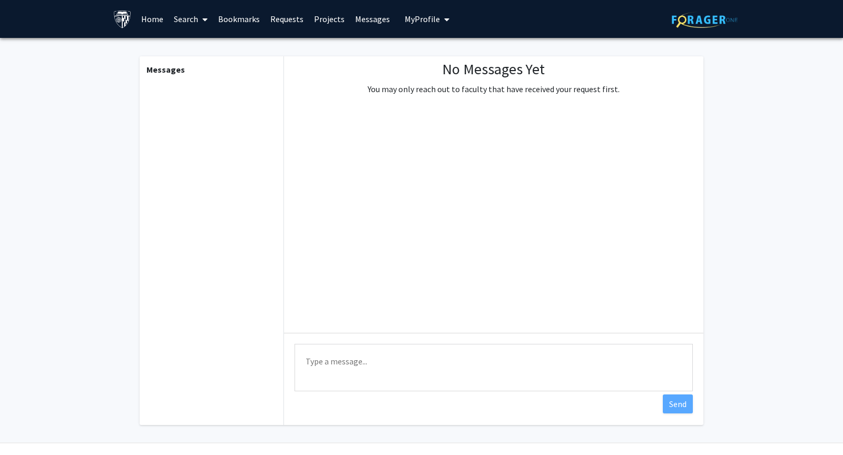
click at [305, 24] on link "Requests" at bounding box center [287, 19] width 44 height 37
